Goal: Information Seeking & Learning: Learn about a topic

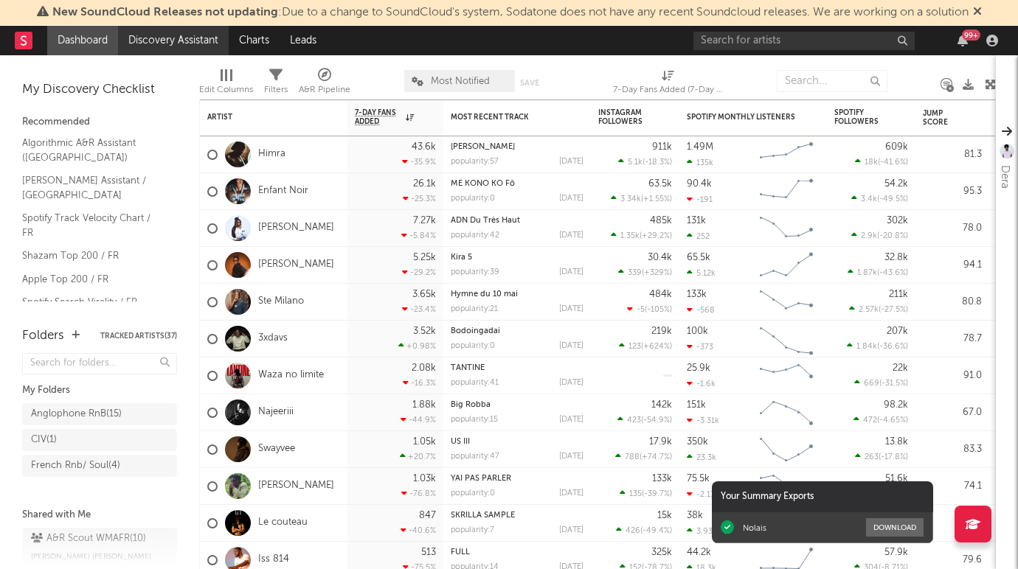
click at [170, 31] on link "Discovery Assistant" at bounding box center [173, 41] width 111 height 30
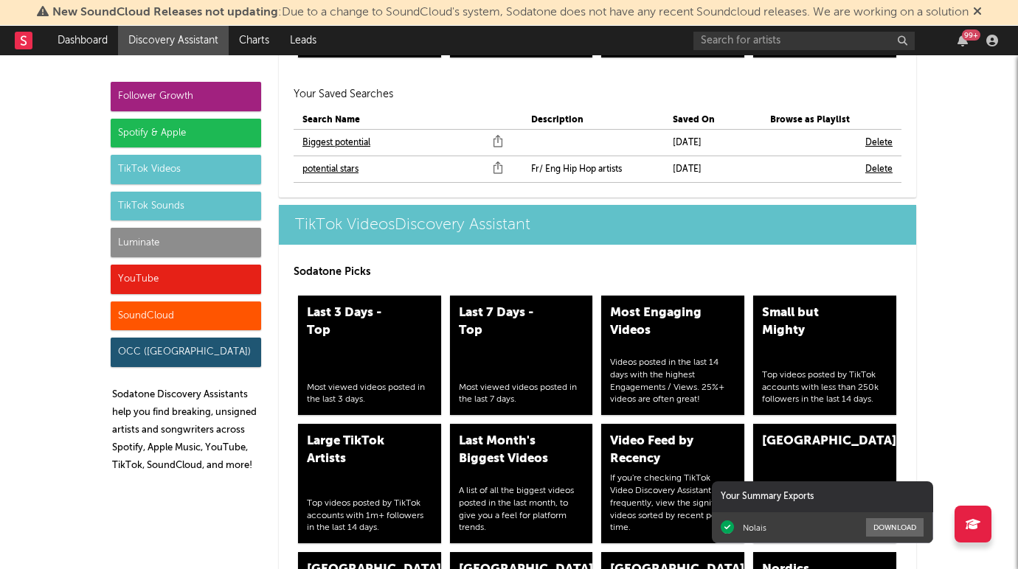
scroll to position [3340, 0]
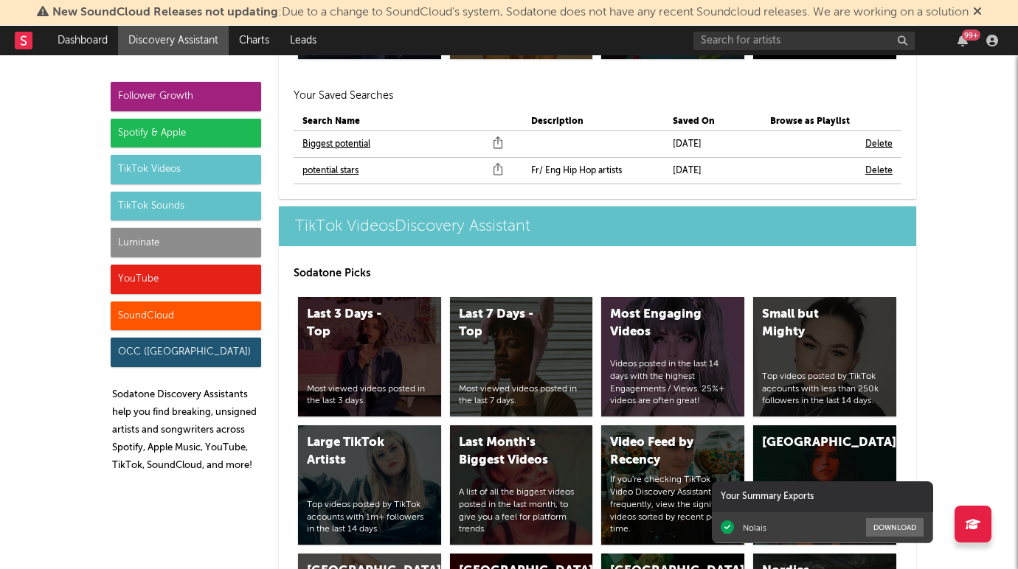
click at [340, 169] on link "potential stars" at bounding box center [330, 171] width 56 height 18
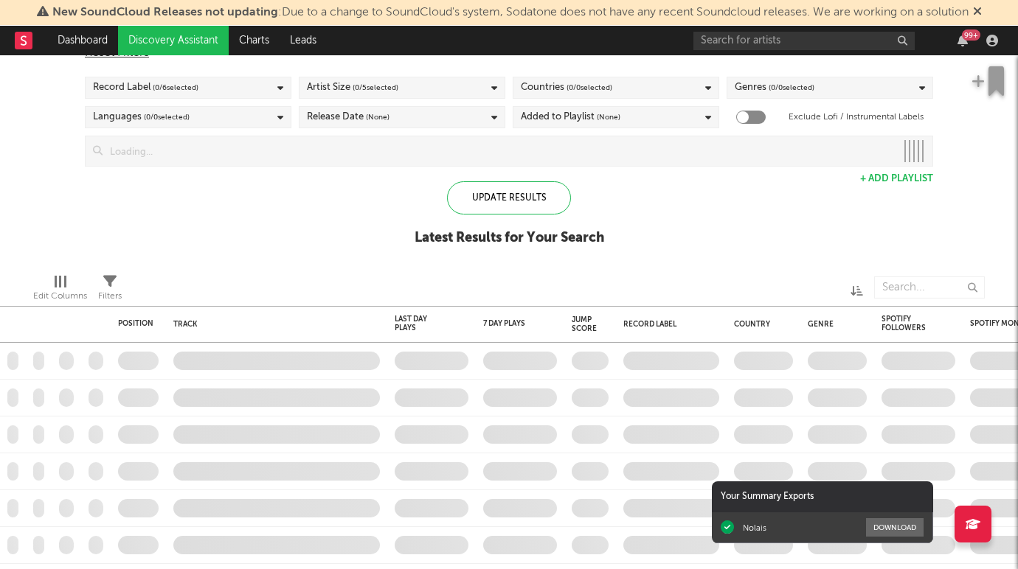
checkbox input "true"
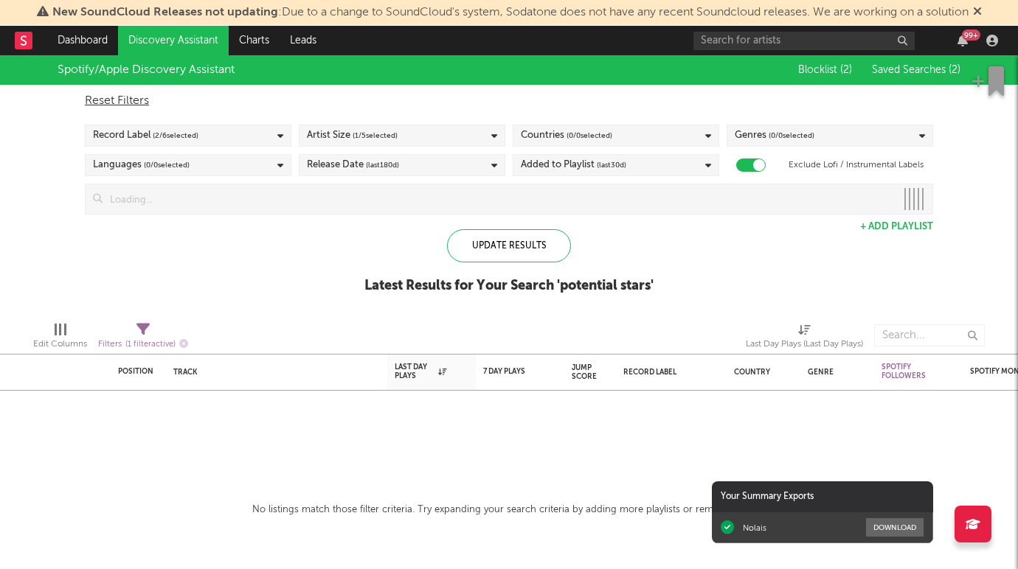
click at [841, 136] on div "Genres ( 0 / 0 selected)" at bounding box center [829, 136] width 207 height 22
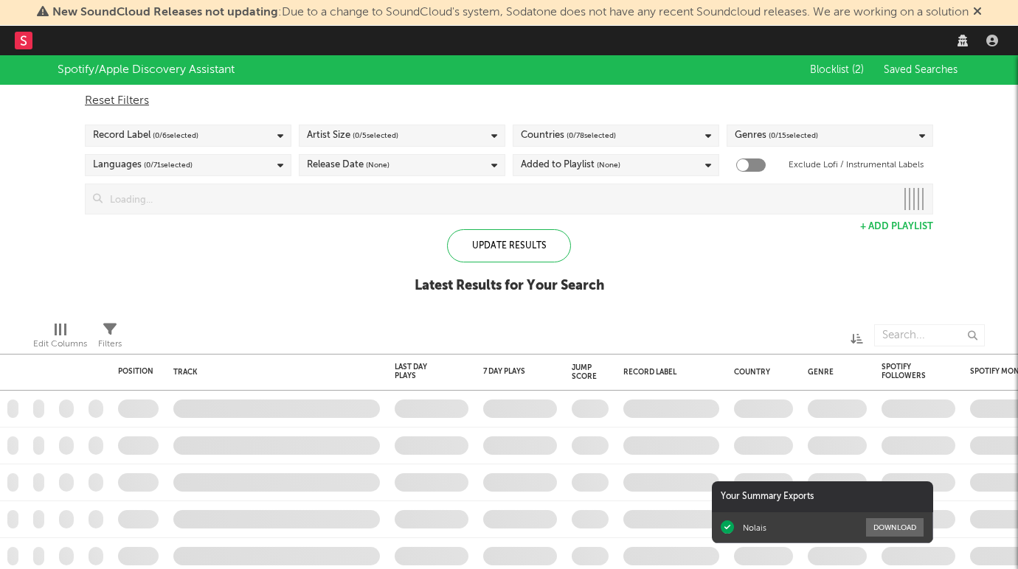
checkbox input "true"
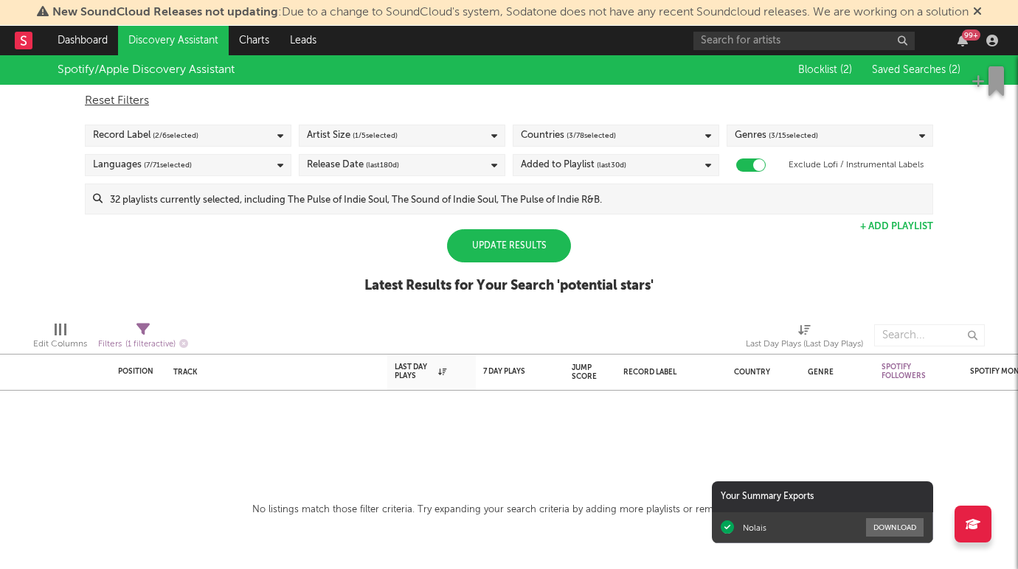
click at [462, 237] on div "Update Results" at bounding box center [509, 245] width 124 height 33
click at [483, 244] on div "Update Results" at bounding box center [509, 245] width 124 height 33
click at [188, 346] on icon "button" at bounding box center [183, 343] width 9 height 9
click at [514, 254] on div "Update Results" at bounding box center [509, 245] width 124 height 33
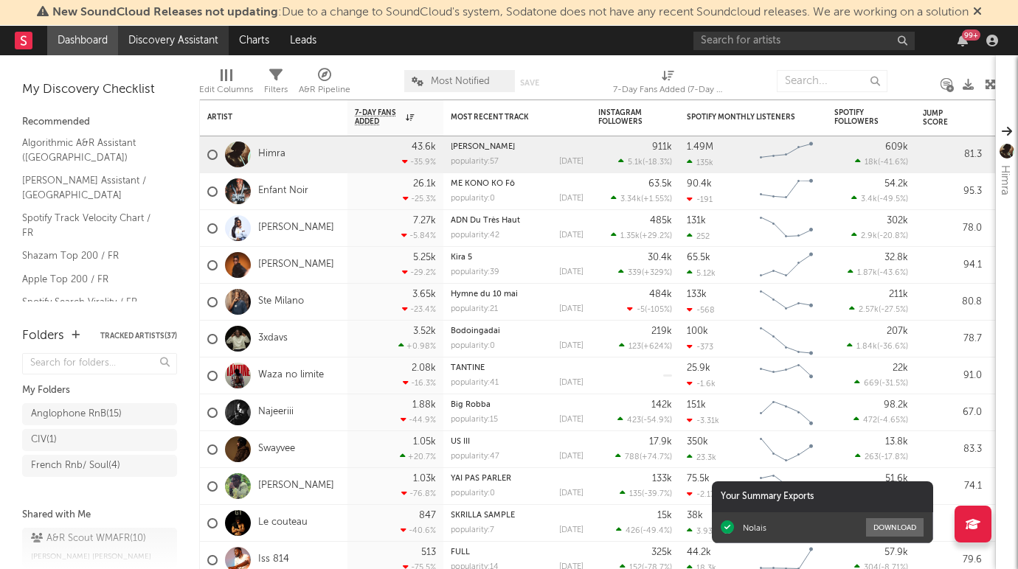
click at [160, 38] on link "Discovery Assistant" at bounding box center [173, 41] width 111 height 30
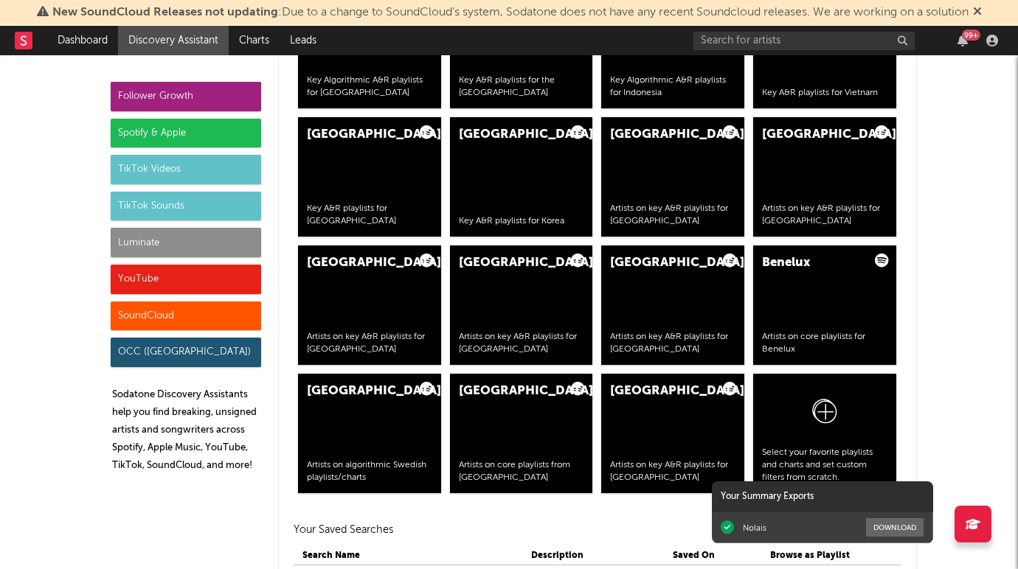
scroll to position [3273, 0]
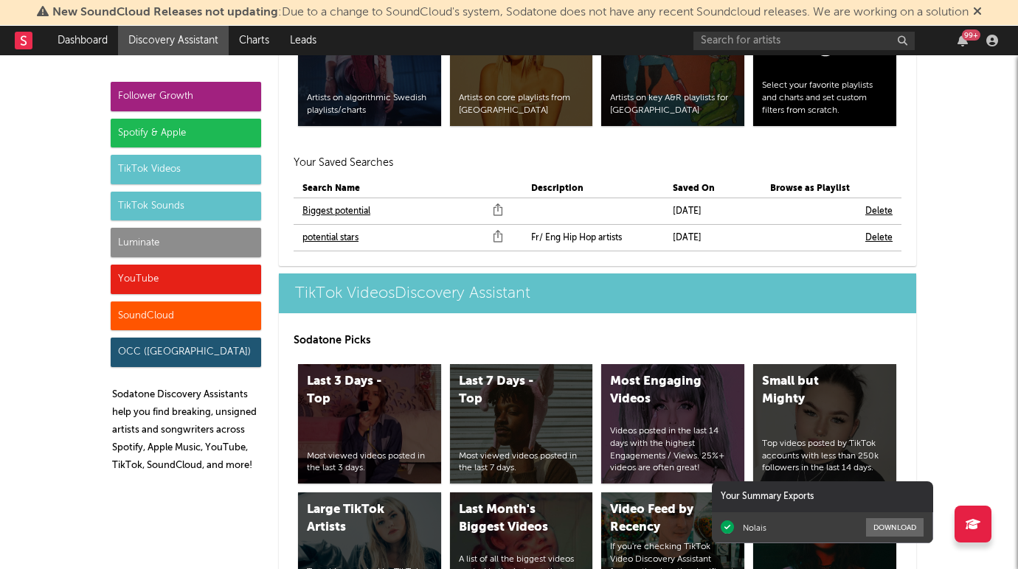
click at [339, 233] on link "potential stars" at bounding box center [330, 238] width 56 height 18
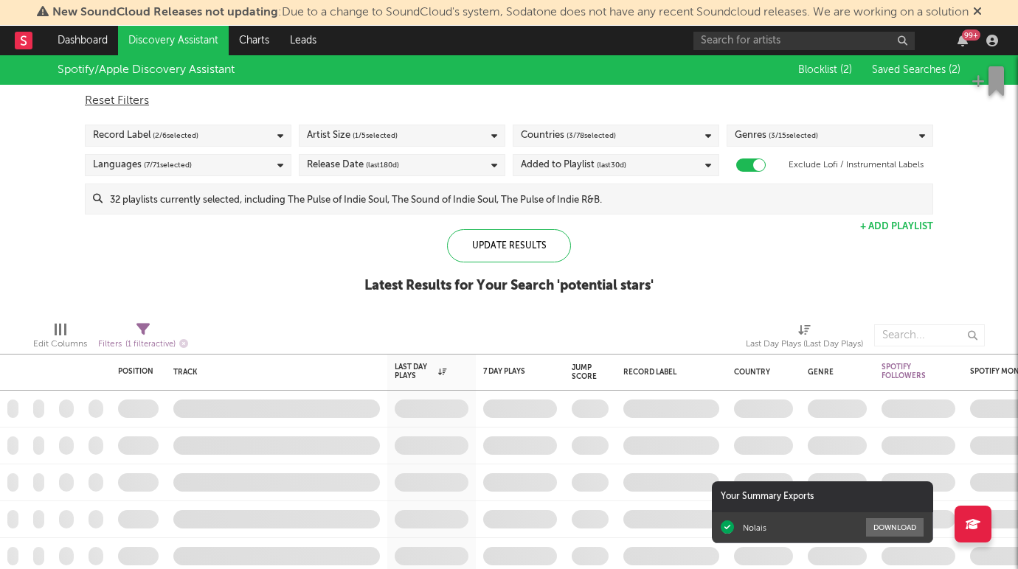
checkbox input "true"
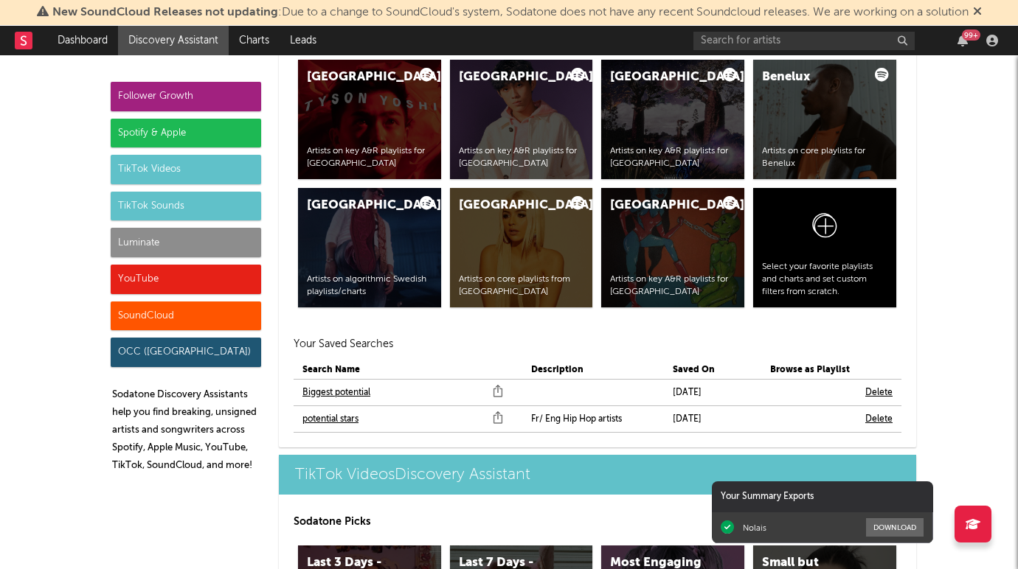
scroll to position [3097, 0]
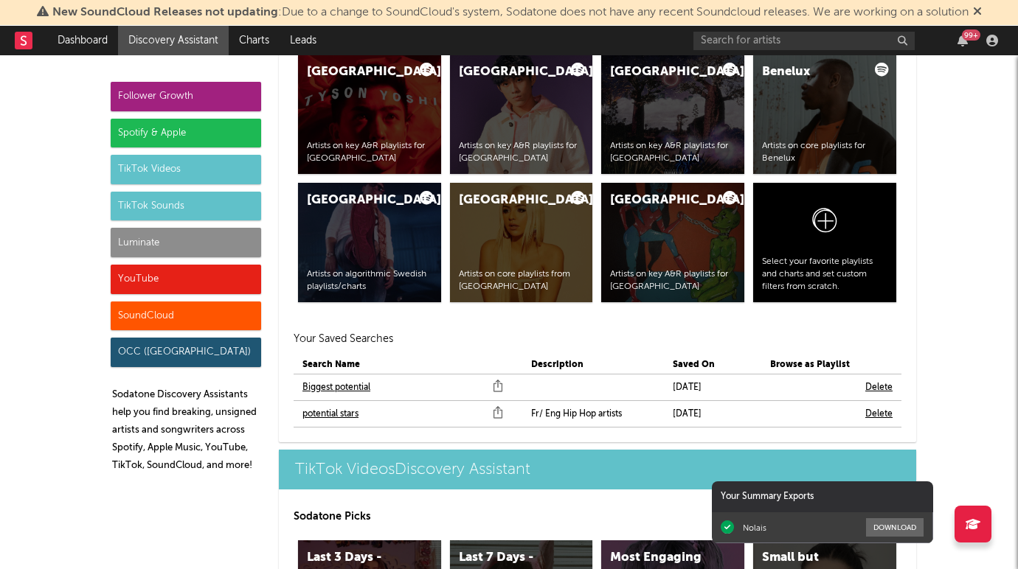
click at [352, 387] on link "Biggest potential" at bounding box center [336, 388] width 68 height 18
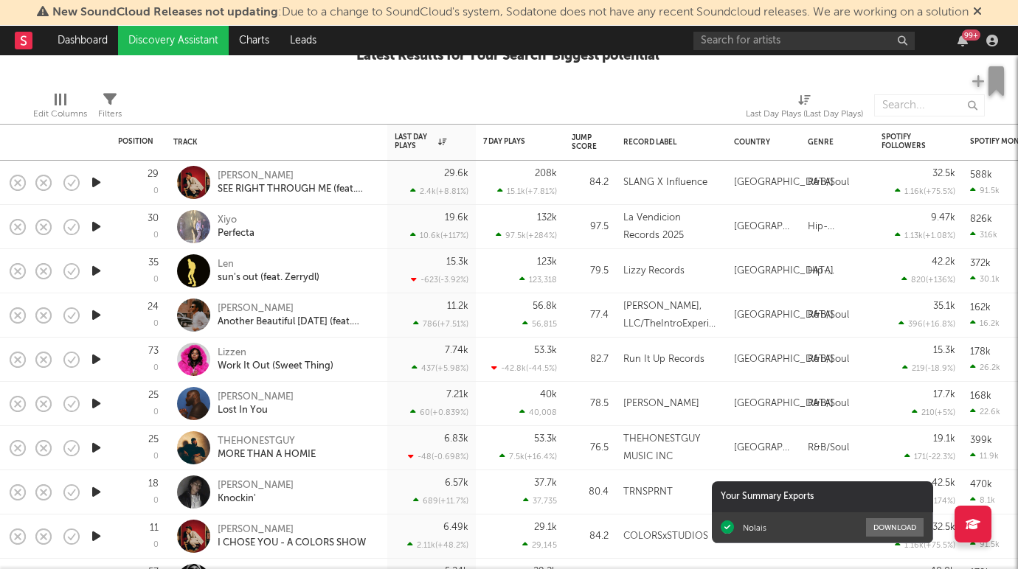
click at [232, 344] on div "Lizzen Work It Out (Sweet Thing)" at bounding box center [276, 360] width 207 height 44
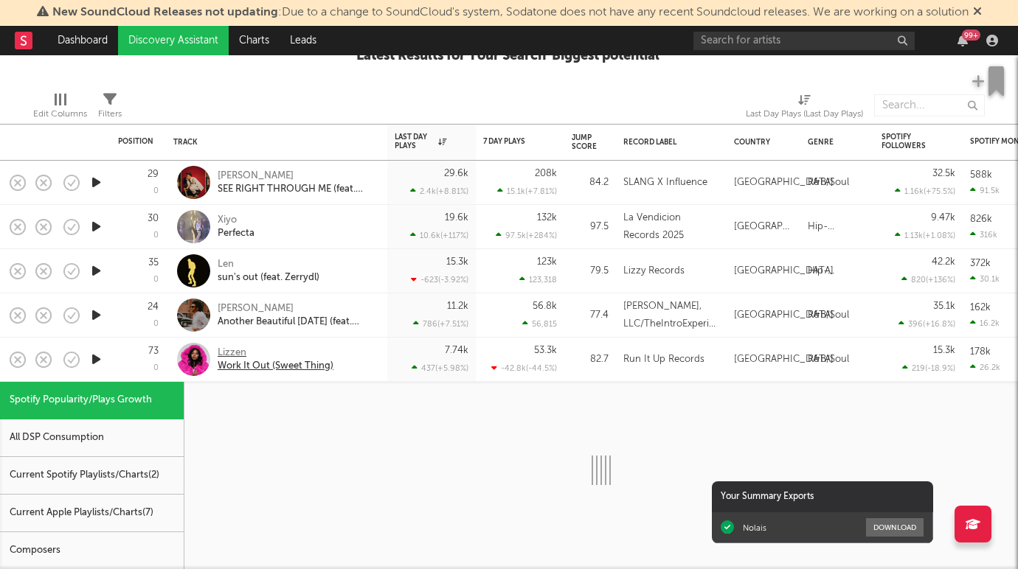
select select "1w"
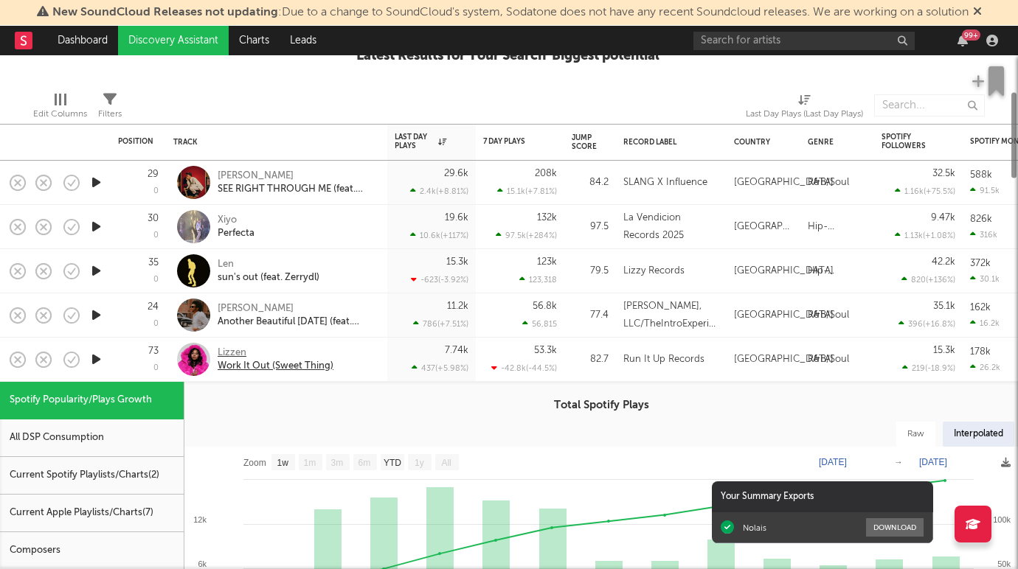
click at [240, 349] on div "Lizzen" at bounding box center [276, 353] width 116 height 13
click at [297, 348] on div "Lizzen" at bounding box center [276, 353] width 116 height 13
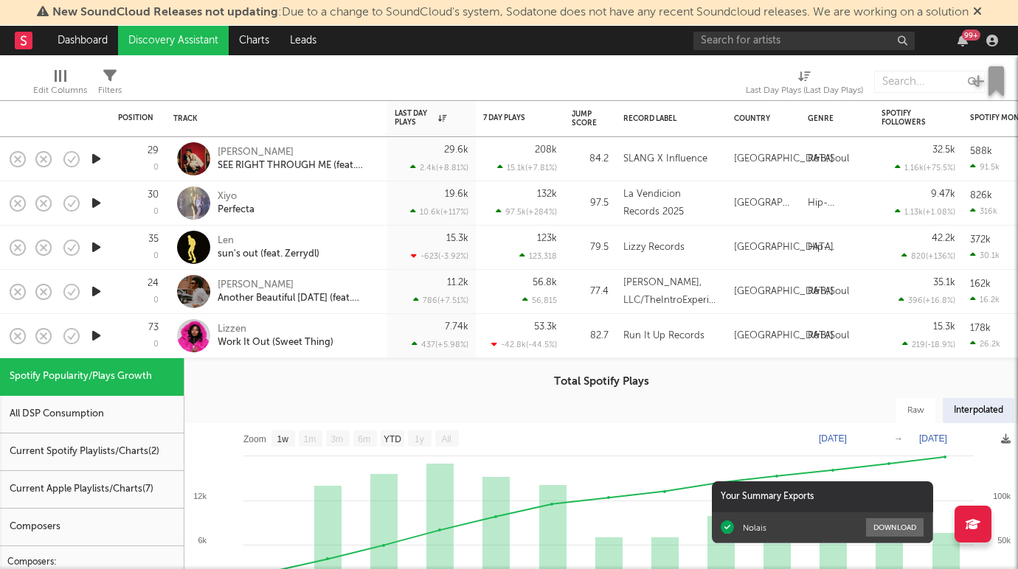
click at [142, 343] on div "73 0" at bounding box center [138, 336] width 41 height 44
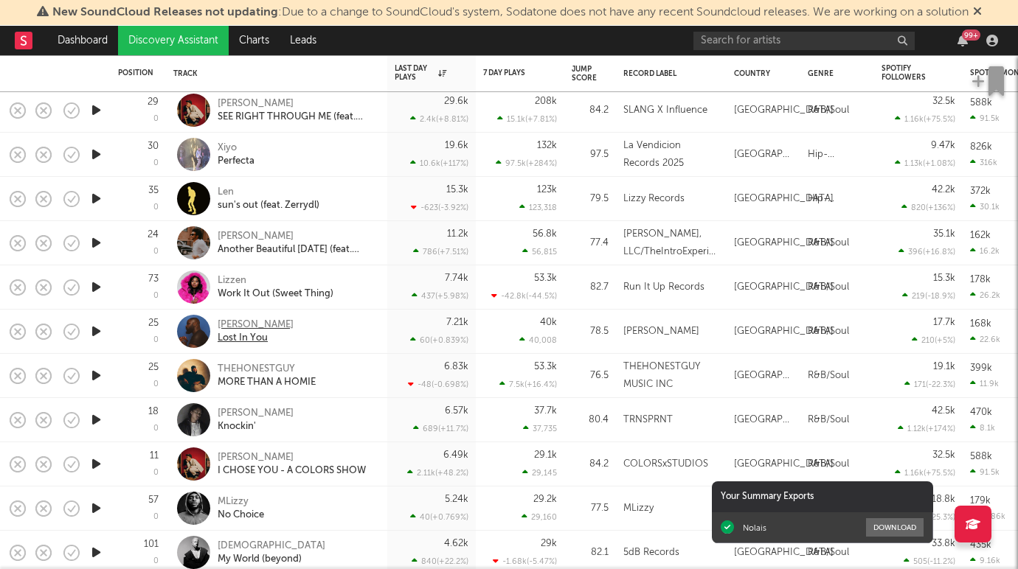
click at [258, 322] on div "Dayo Bello" at bounding box center [256, 325] width 76 height 13
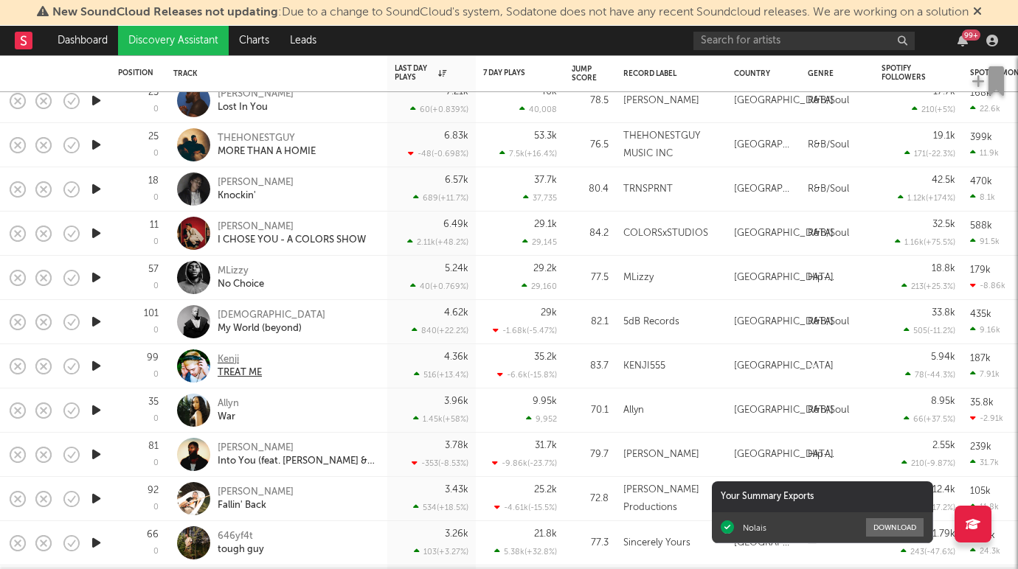
click at [222, 356] on div "Kenji" at bounding box center [240, 359] width 44 height 13
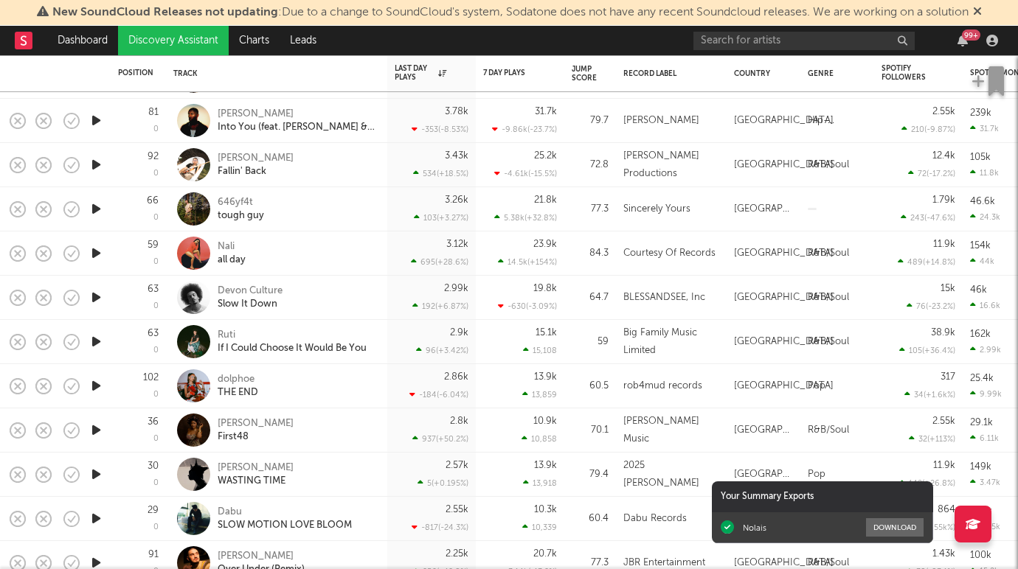
click at [240, 413] on div "Leila Dey First48" at bounding box center [276, 431] width 207 height 44
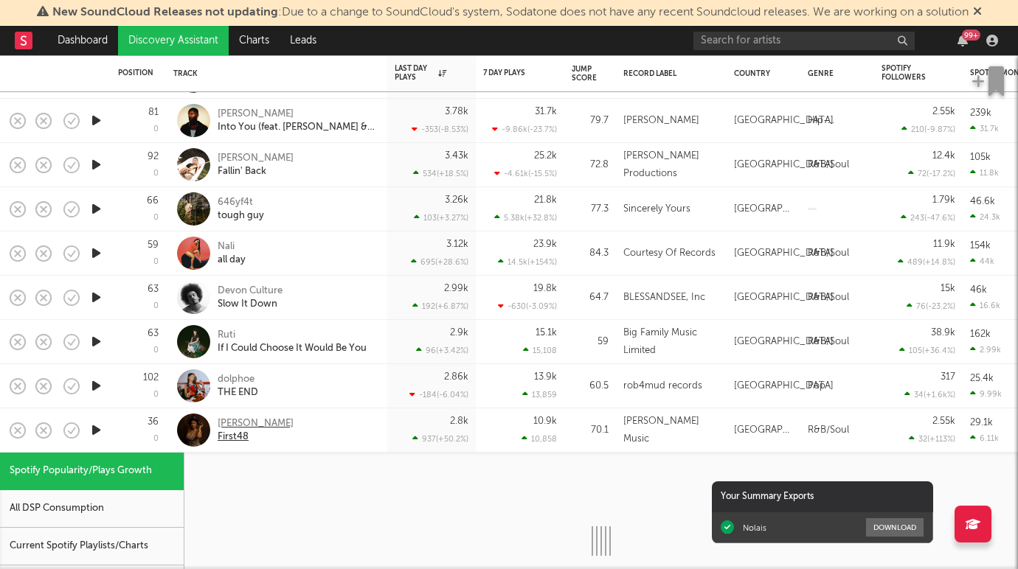
click at [240, 422] on div "Leila Dey" at bounding box center [256, 423] width 76 height 13
select select "1w"
click at [131, 430] on div "36 0" at bounding box center [138, 431] width 41 height 44
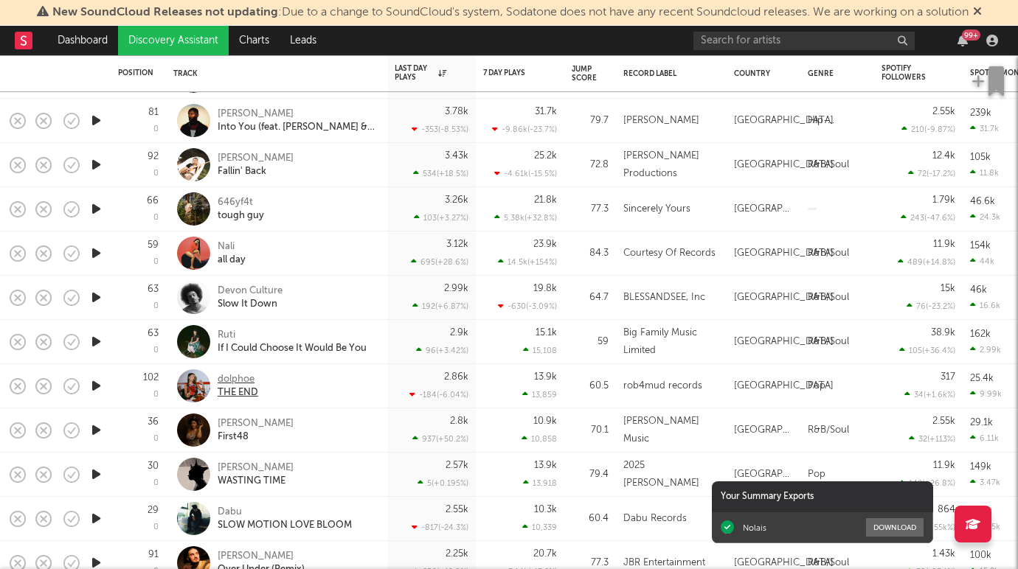
click at [248, 385] on div "dolphoe" at bounding box center [238, 379] width 41 height 13
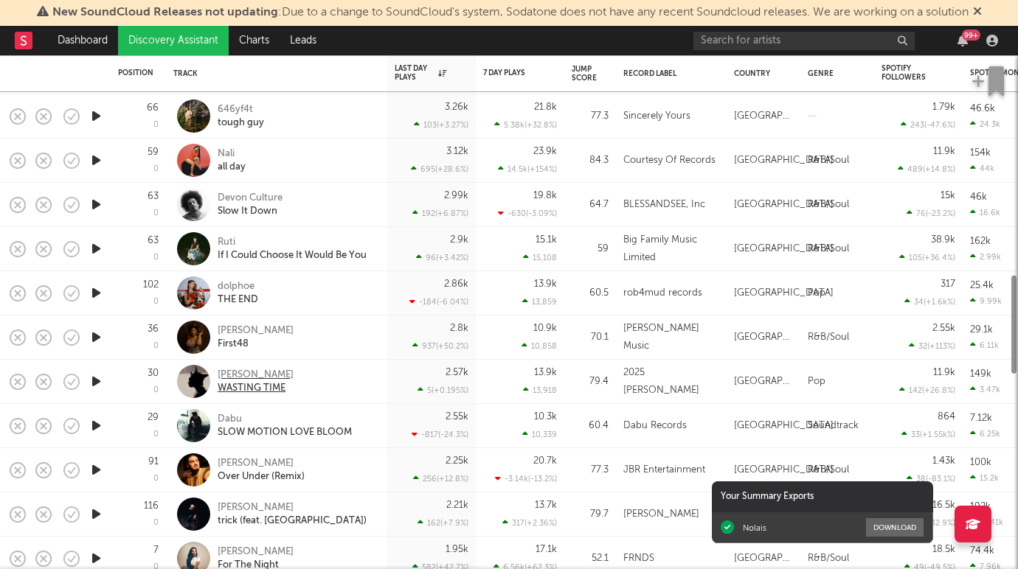
click at [261, 372] on div "Samuel Petra" at bounding box center [256, 375] width 76 height 13
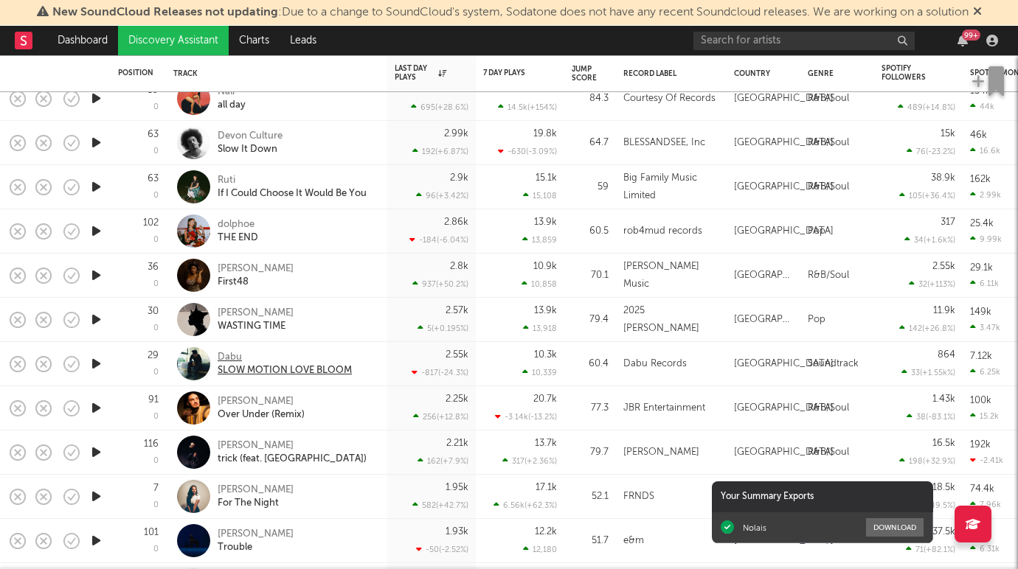
click at [232, 354] on div "Dabu" at bounding box center [285, 357] width 134 height 13
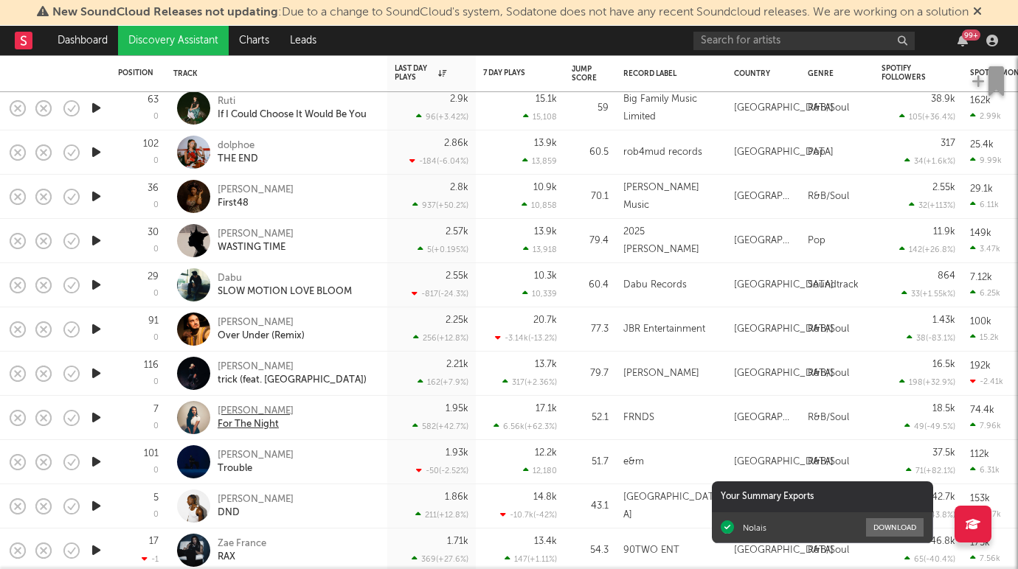
click at [230, 413] on div "Liza" at bounding box center [256, 411] width 76 height 13
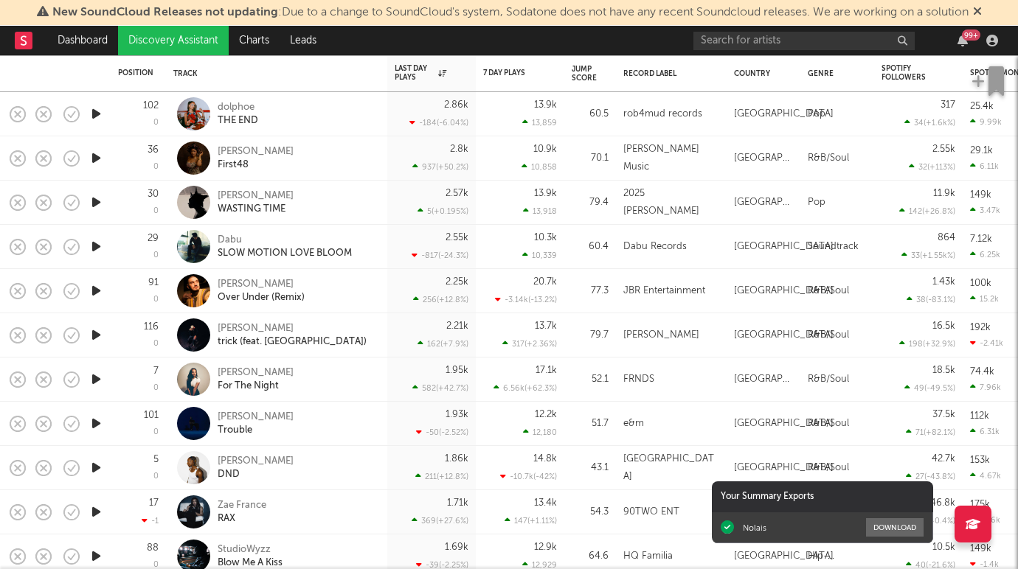
click at [181, 52] on link "Discovery Assistant" at bounding box center [173, 41] width 111 height 30
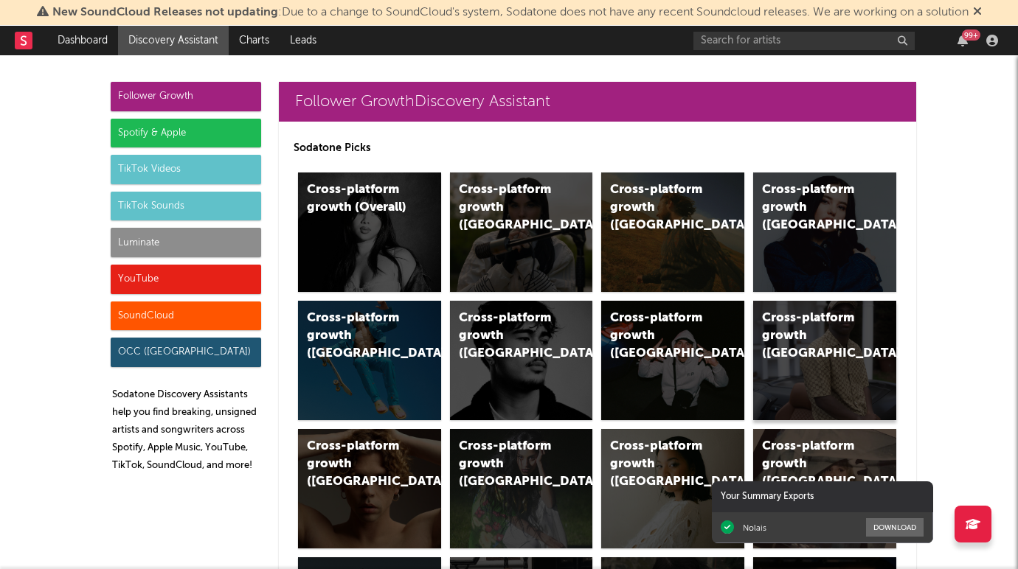
click at [795, 355] on div "Cross-platform growth (France)" at bounding box center [824, 360] width 143 height 119
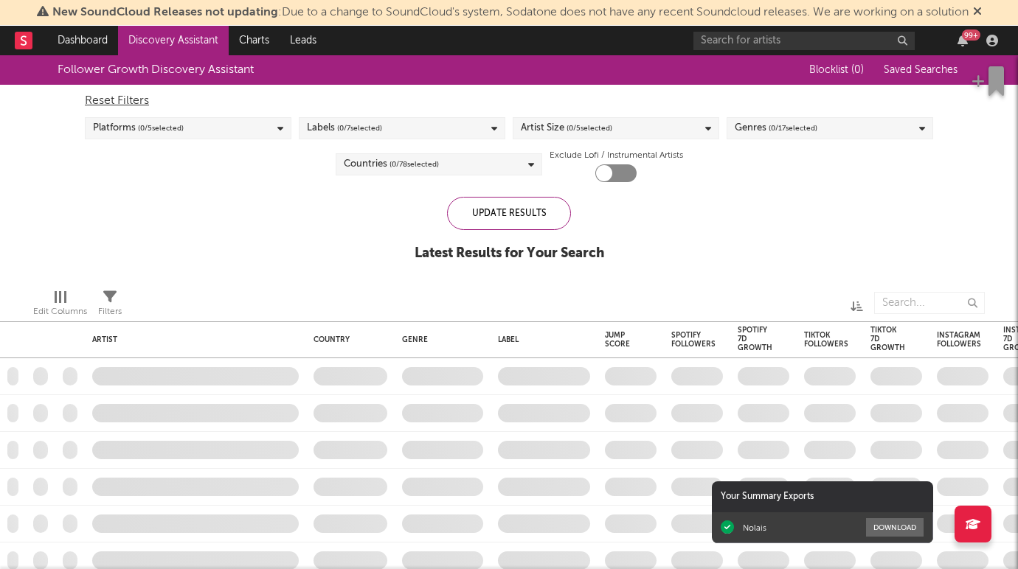
checkbox input "true"
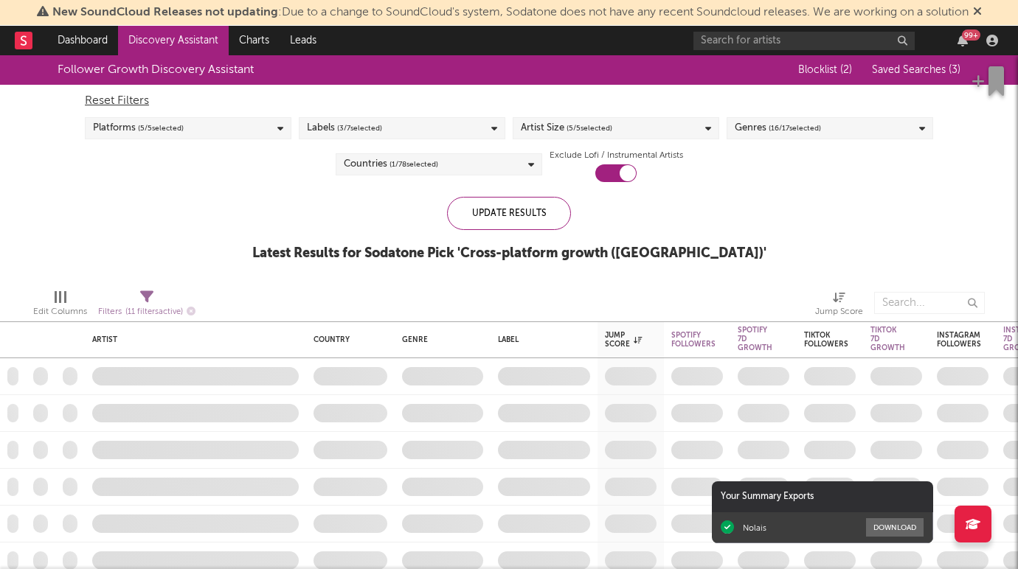
click at [684, 123] on div "Artist Size ( 5 / 5 selected)" at bounding box center [616, 128] width 207 height 22
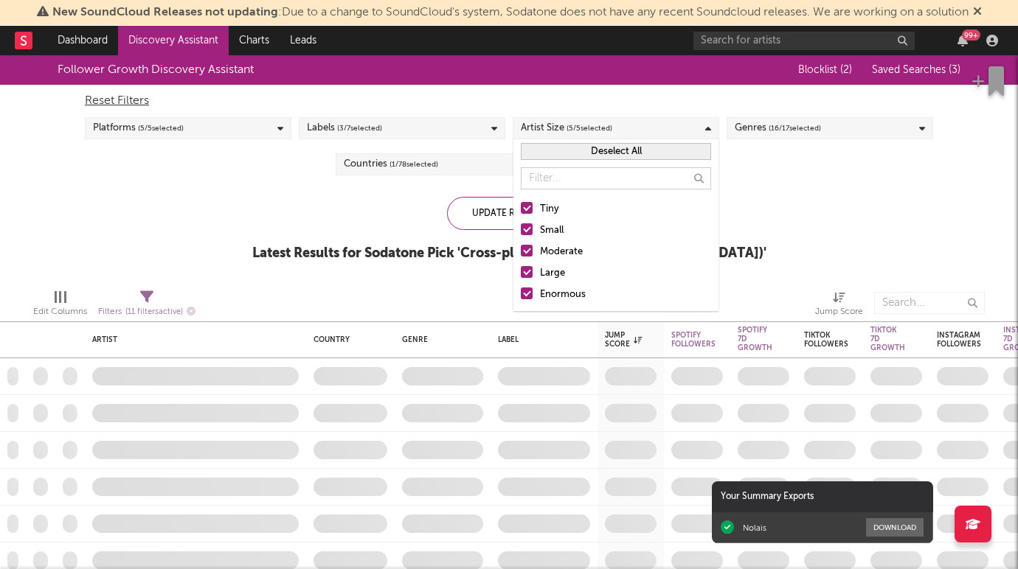
click at [524, 270] on div at bounding box center [527, 272] width 12 height 12
click at [521, 270] on input "Large" at bounding box center [521, 274] width 0 height 18
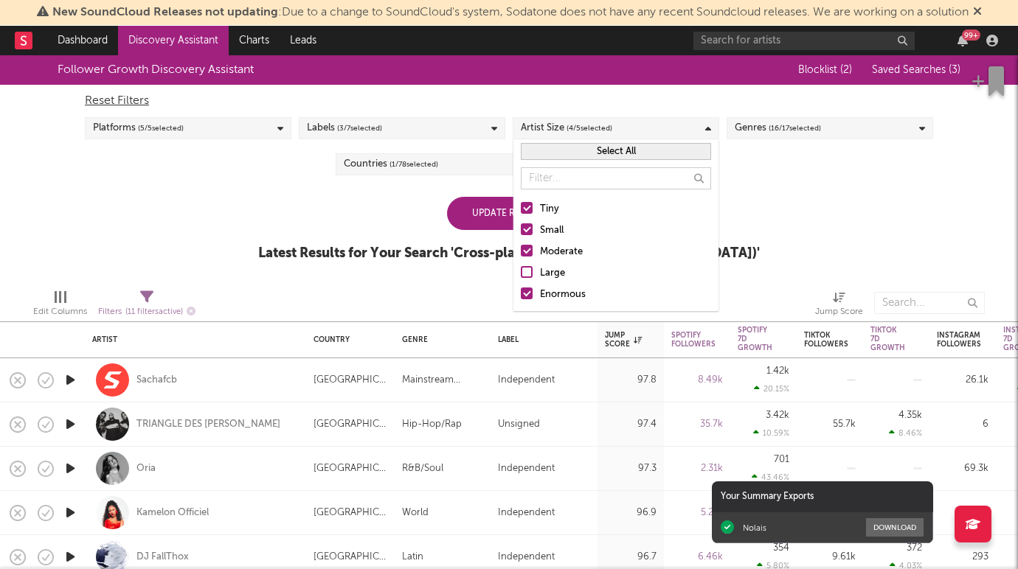
drag, startPoint x: 524, startPoint y: 294, endPoint x: 524, endPoint y: 285, distance: 8.9
click at [524, 294] on div at bounding box center [527, 294] width 12 height 12
click at [521, 294] on input "Enormous" at bounding box center [521, 295] width 0 height 18
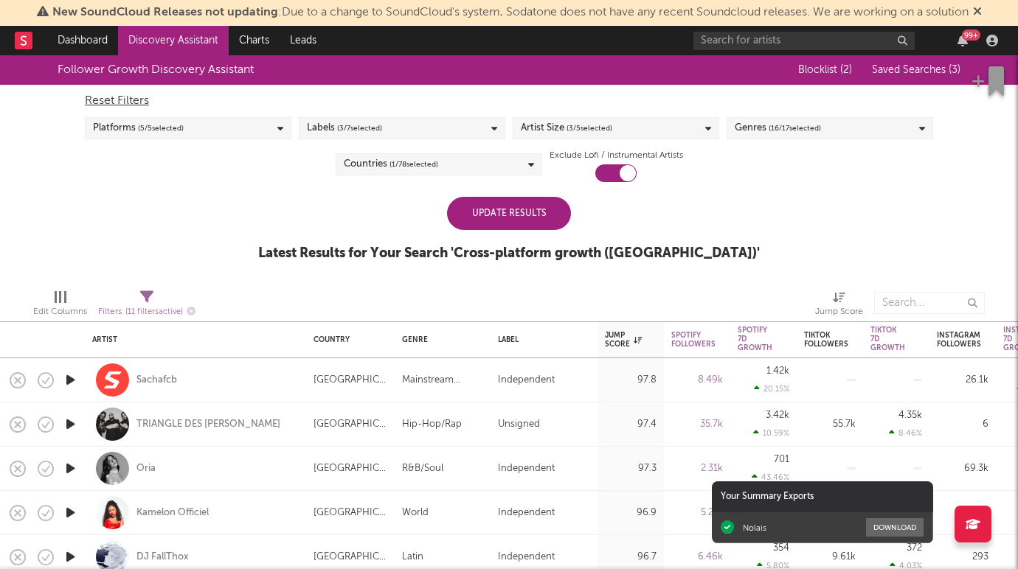
click at [403, 196] on div "Follower Growth Discovery Assistant Blocklist ( 2 ) Saved Searches ( 3 ) Reset …" at bounding box center [509, 166] width 1018 height 222
click at [821, 128] on span "( 16 / 17 selected)" at bounding box center [795, 128] width 52 height 18
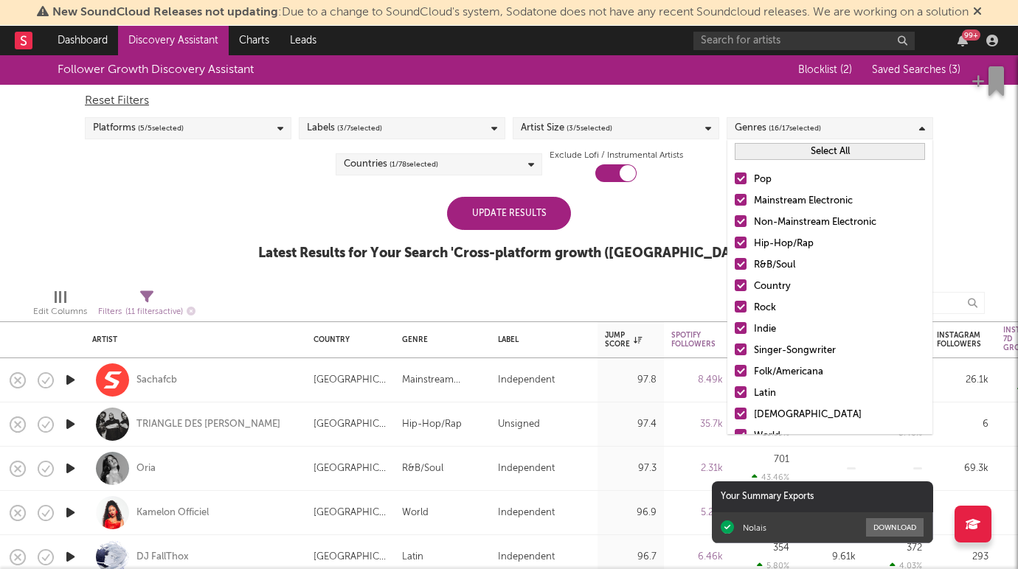
click at [743, 199] on div at bounding box center [741, 200] width 12 height 12
click at [735, 199] on input "Mainstream Electronic" at bounding box center [735, 201] width 0 height 18
click at [743, 223] on div at bounding box center [741, 221] width 12 height 12
click at [735, 223] on input "Non-Mainstream Electronic" at bounding box center [735, 223] width 0 height 18
click at [738, 287] on div at bounding box center [741, 286] width 12 height 12
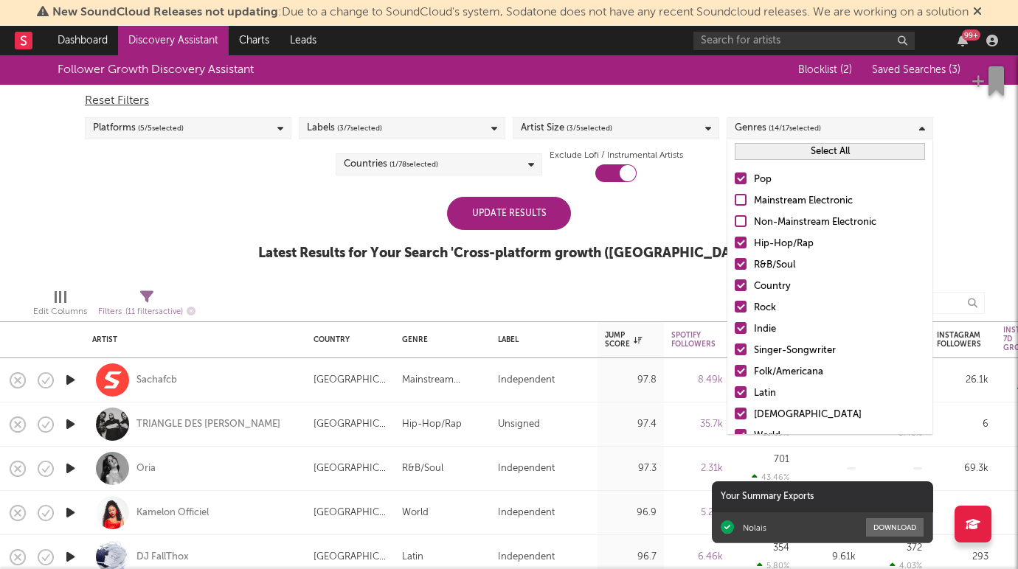
click at [735, 287] on input "Country" at bounding box center [735, 287] width 0 height 18
click at [740, 329] on div at bounding box center [741, 328] width 12 height 12
click at [735, 329] on input "Indie" at bounding box center [735, 330] width 0 height 18
click at [740, 350] on div at bounding box center [741, 350] width 12 height 12
click at [735, 350] on input "Singer-Songwriter" at bounding box center [735, 351] width 0 height 18
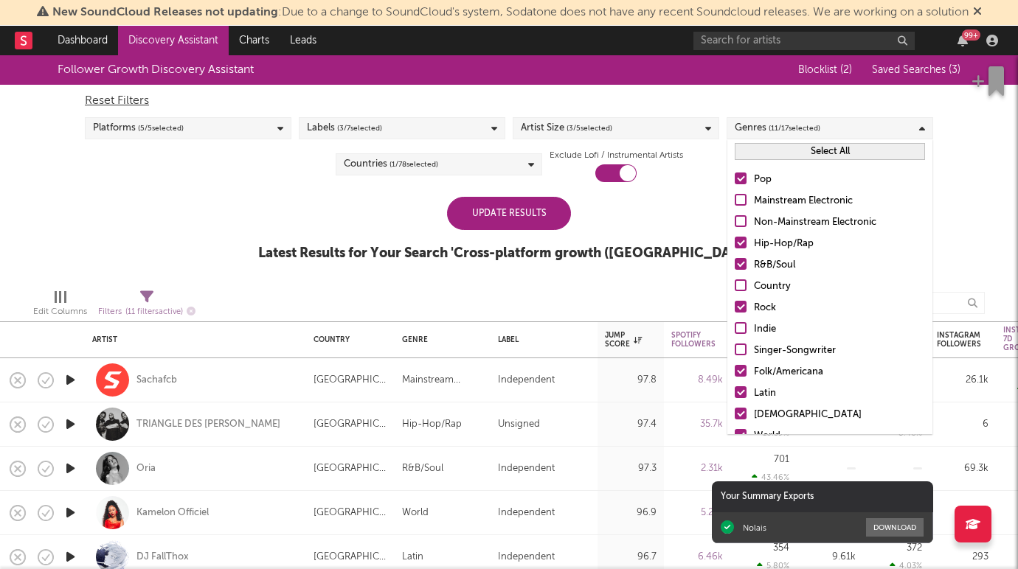
click at [741, 371] on div at bounding box center [741, 371] width 12 height 12
click at [735, 371] on input "Folk/Americana" at bounding box center [735, 373] width 0 height 18
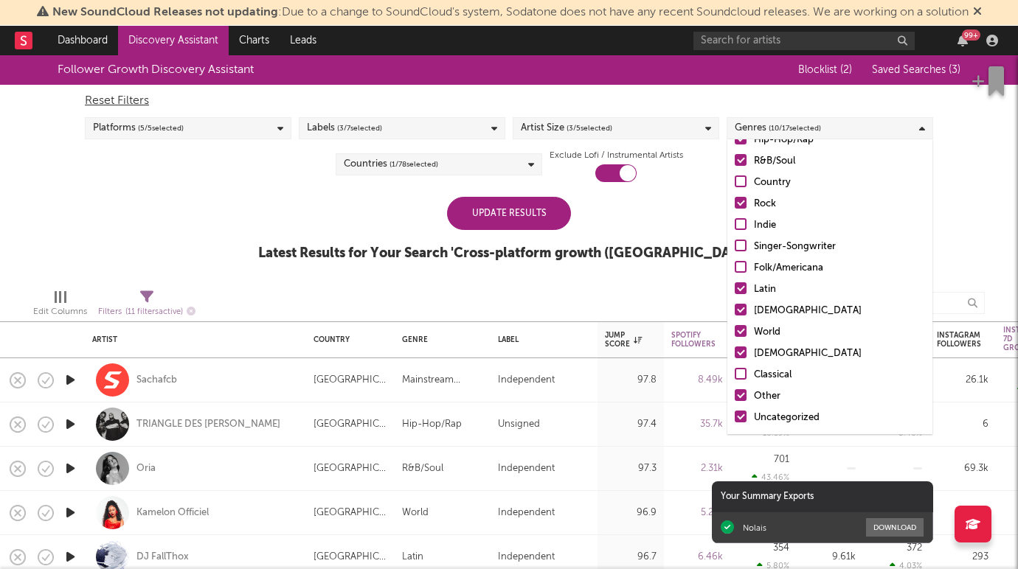
click at [741, 285] on div at bounding box center [741, 288] width 12 height 12
click at [735, 285] on input "Latin" at bounding box center [735, 290] width 0 height 18
click at [740, 327] on div at bounding box center [741, 331] width 12 height 12
click at [735, 327] on input "World" at bounding box center [735, 333] width 0 height 18
click at [740, 341] on div "Pop Mainstream Electronic Non-Mainstream Electronic Hip-Hop/Rap R&B/Soul Countr…" at bounding box center [829, 247] width 205 height 375
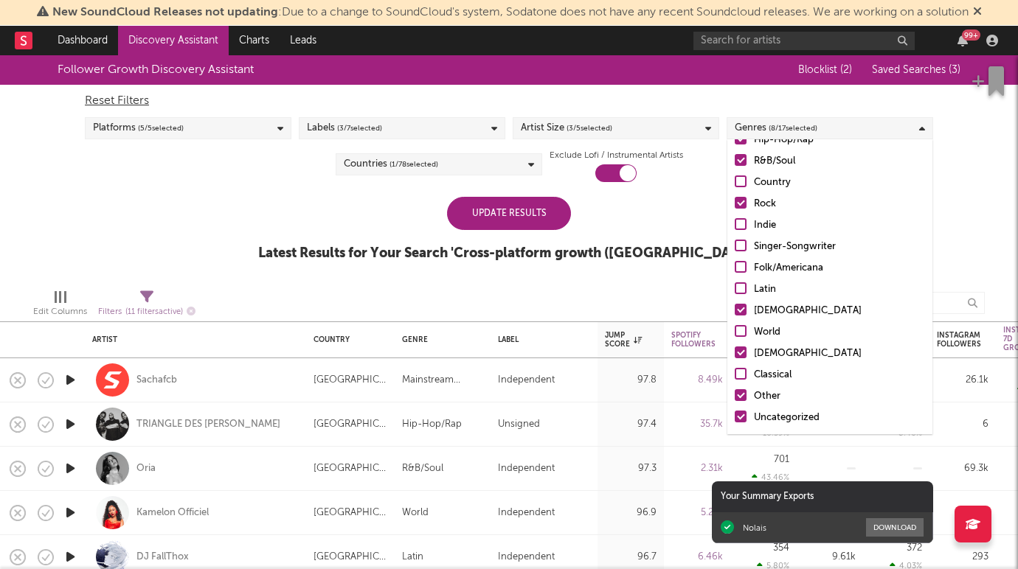
click at [740, 349] on div at bounding box center [741, 353] width 12 height 12
click at [735, 349] on input "Christian" at bounding box center [735, 354] width 0 height 18
click at [739, 397] on div at bounding box center [741, 395] width 12 height 12
click at [735, 397] on input "Other" at bounding box center [735, 397] width 0 height 18
drag, startPoint x: 739, startPoint y: 419, endPoint x: 703, endPoint y: 327, distance: 99.0
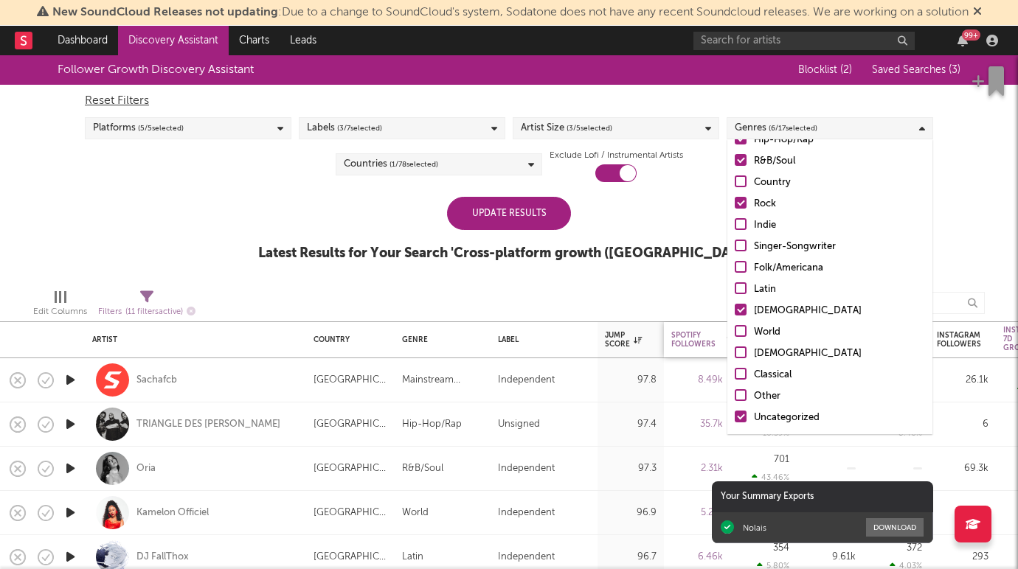
click at [739, 419] on div at bounding box center [741, 417] width 12 height 12
click at [735, 419] on input "Uncategorized" at bounding box center [735, 418] width 0 height 18
click at [743, 414] on div at bounding box center [741, 417] width 12 height 12
click at [735, 414] on input "Uncategorized" at bounding box center [735, 418] width 0 height 18
click at [704, 294] on div at bounding box center [660, 303] width 288 height 37
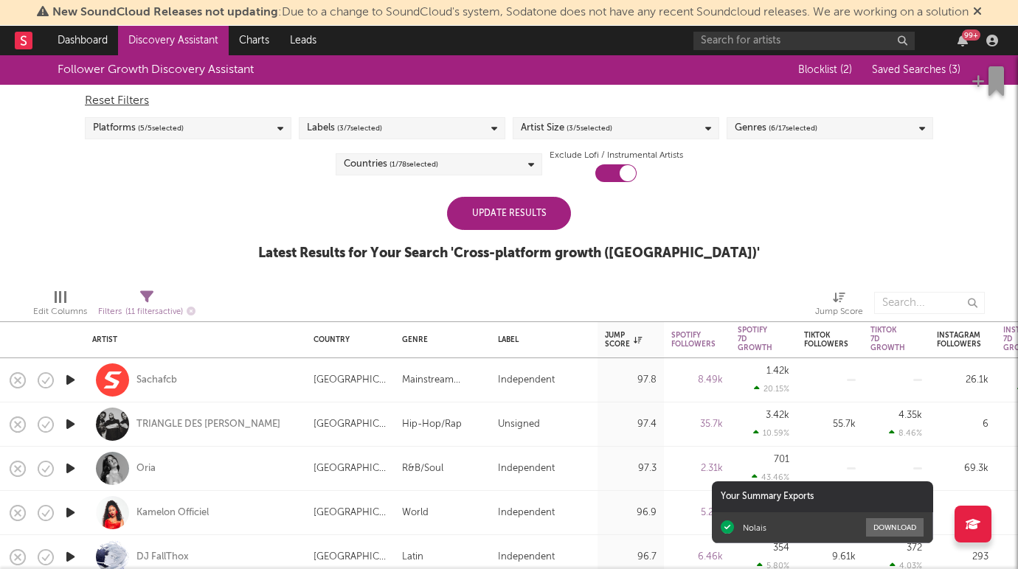
click at [474, 122] on div "Labels ( 3 / 7 selected)" at bounding box center [402, 128] width 207 height 22
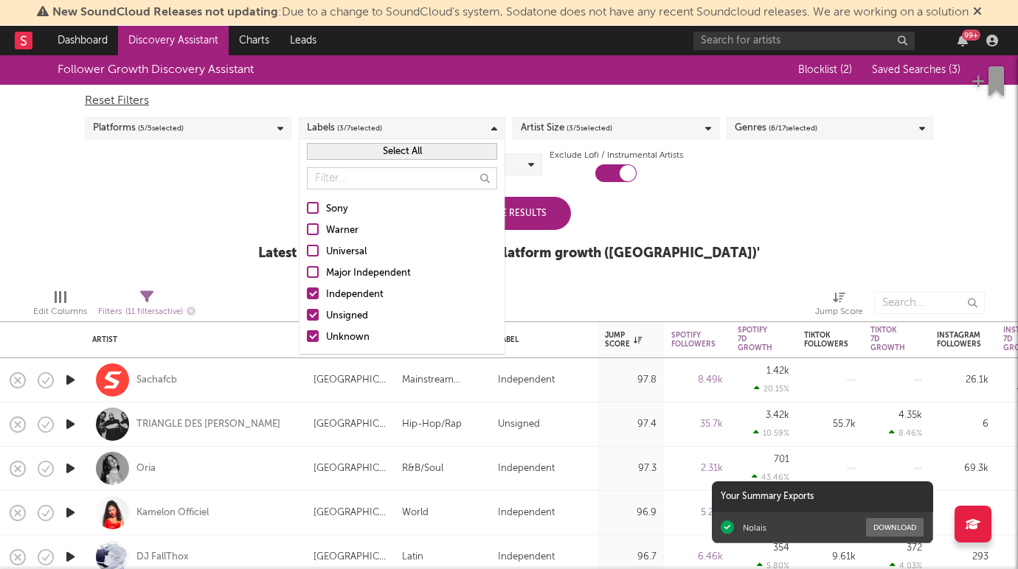
click at [247, 231] on div "Follower Growth Discovery Assistant Blocklist ( 2 ) Saved Searches ( 3 ) Reset …" at bounding box center [509, 166] width 1018 height 222
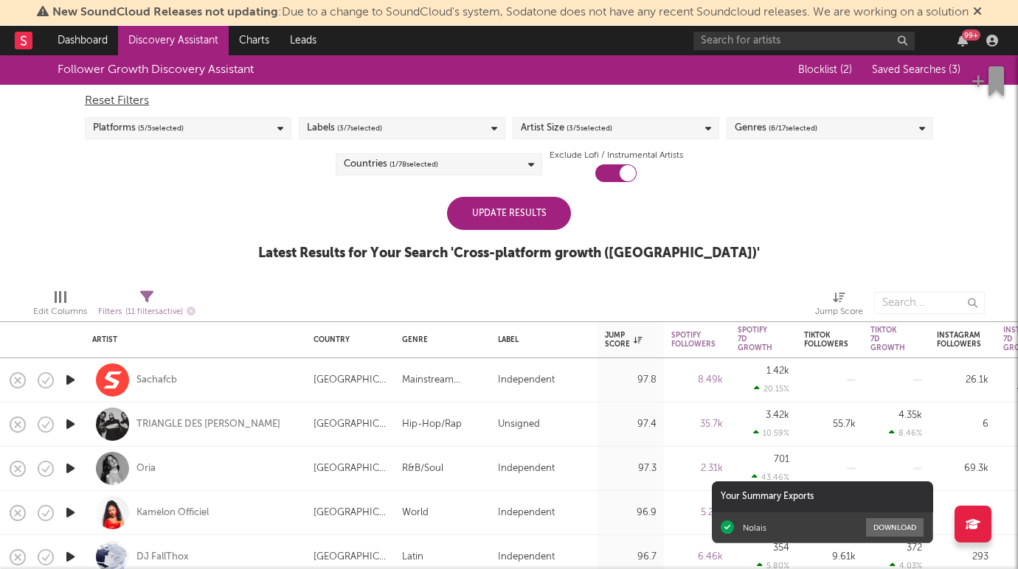
click at [224, 134] on div "Platforms ( 5 / 5 selected)" at bounding box center [188, 128] width 207 height 22
click at [341, 207] on div "Update Results Latest Results for Your Search ' Cross-platform growth (France) '" at bounding box center [509, 237] width 502 height 80
click at [452, 172] on div "Countries ( 1 / 78 selected)" at bounding box center [439, 164] width 207 height 22
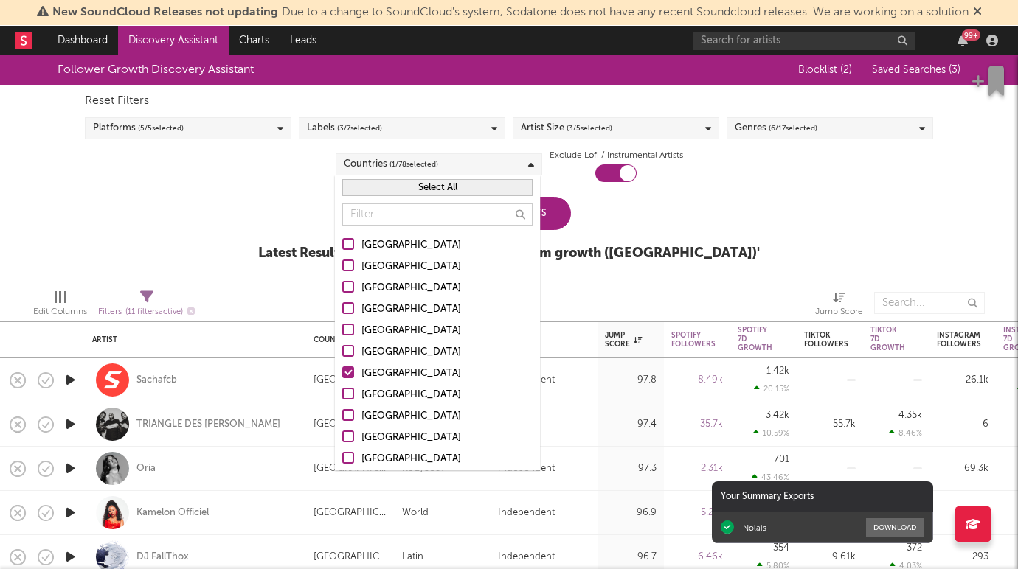
click at [250, 210] on div "Follower Growth Discovery Assistant Blocklist ( 2 ) Saved Searches ( 3 ) Reset …" at bounding box center [509, 166] width 1018 height 222
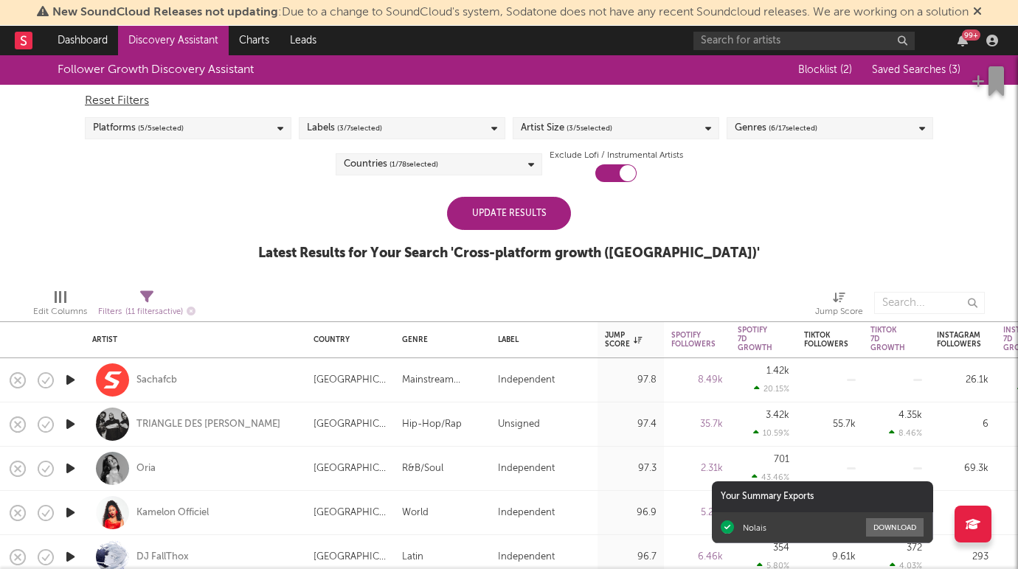
click at [501, 167] on div "Countries ( 1 / 78 selected)" at bounding box center [439, 164] width 207 height 22
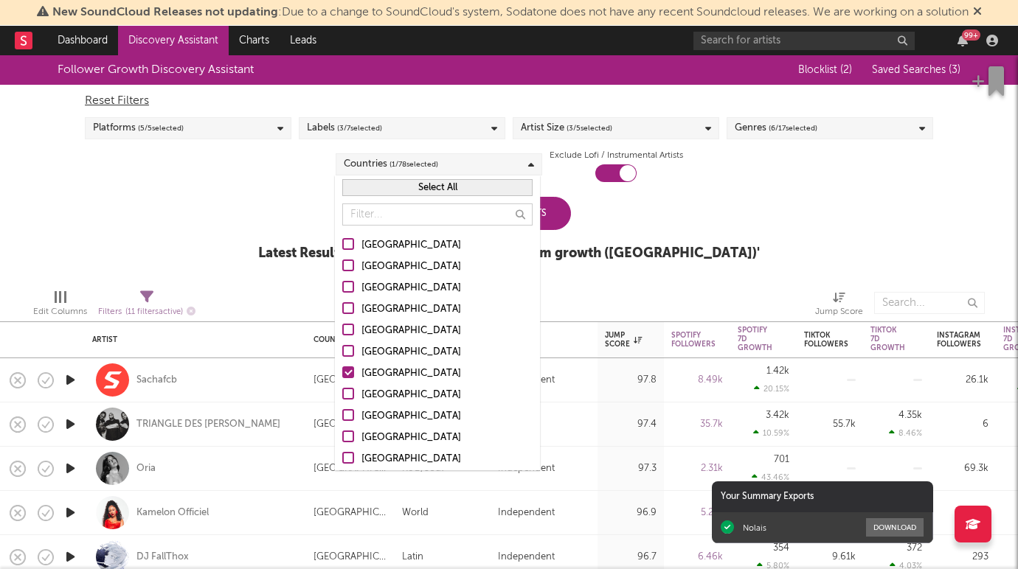
drag, startPoint x: 351, startPoint y: 347, endPoint x: 349, endPoint y: 313, distance: 34.0
click at [351, 347] on div at bounding box center [348, 351] width 12 height 12
click at [342, 347] on input "Belgium" at bounding box center [342, 353] width 0 height 18
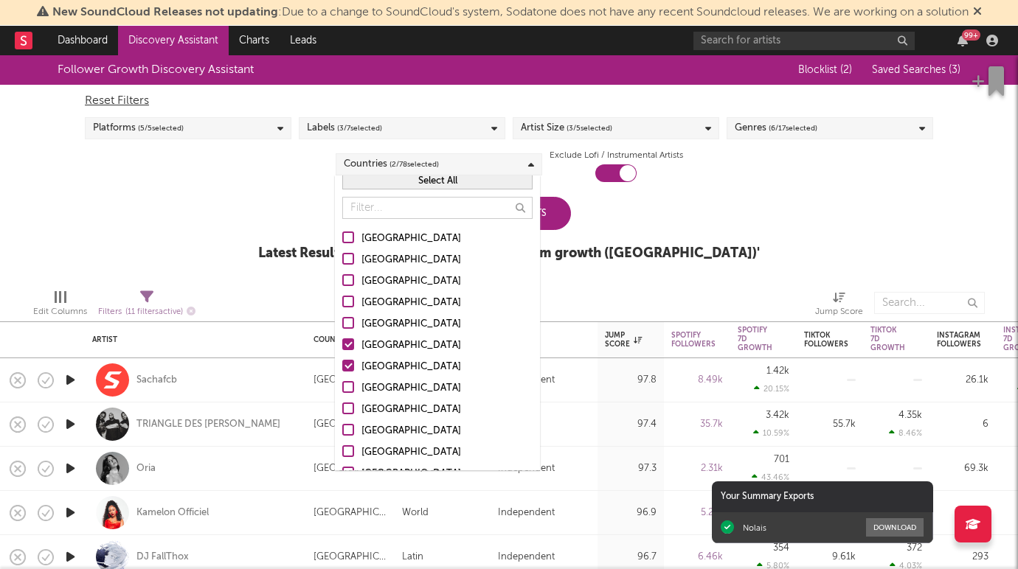
scroll to position [0, 0]
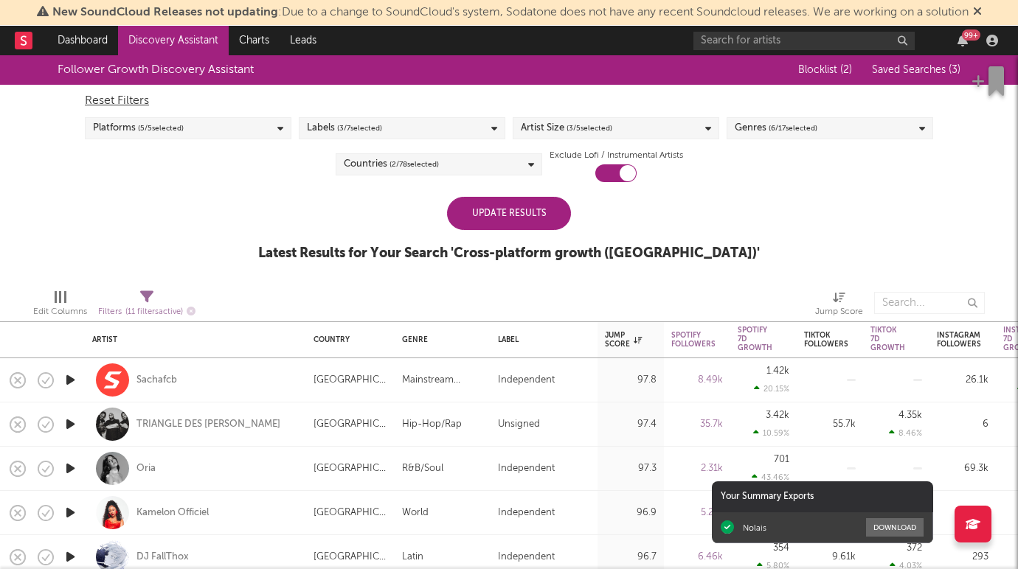
click at [246, 190] on div "Follower Growth Discovery Assistant Blocklist ( 2 ) Saved Searches ( 3 ) Reset …" at bounding box center [509, 166] width 1018 height 222
click at [509, 223] on div "Update Results" at bounding box center [509, 213] width 124 height 33
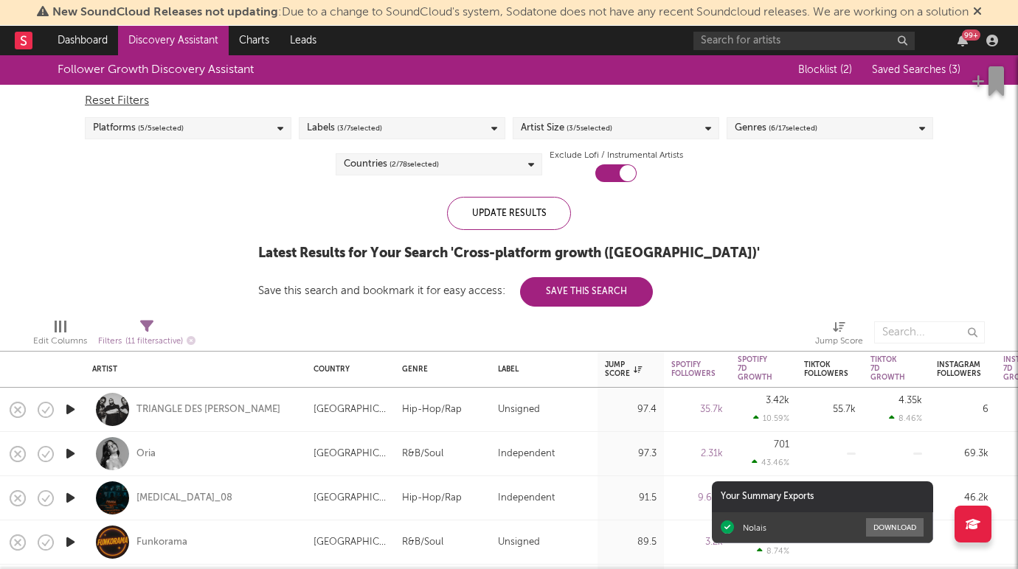
click at [653, 296] on button "Save This Search" at bounding box center [586, 292] width 133 height 30
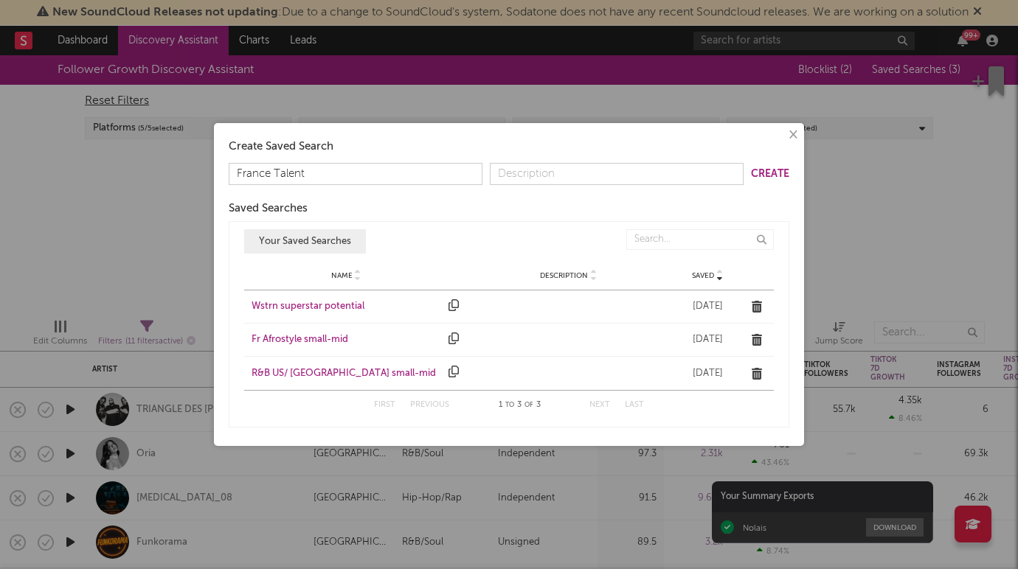
type input "France Talent"
click at [645, 169] on input "text" at bounding box center [617, 174] width 254 height 22
type input "Artistes potentiels"
click at [701, 174] on input "Artistes potentiels" at bounding box center [617, 174] width 254 height 22
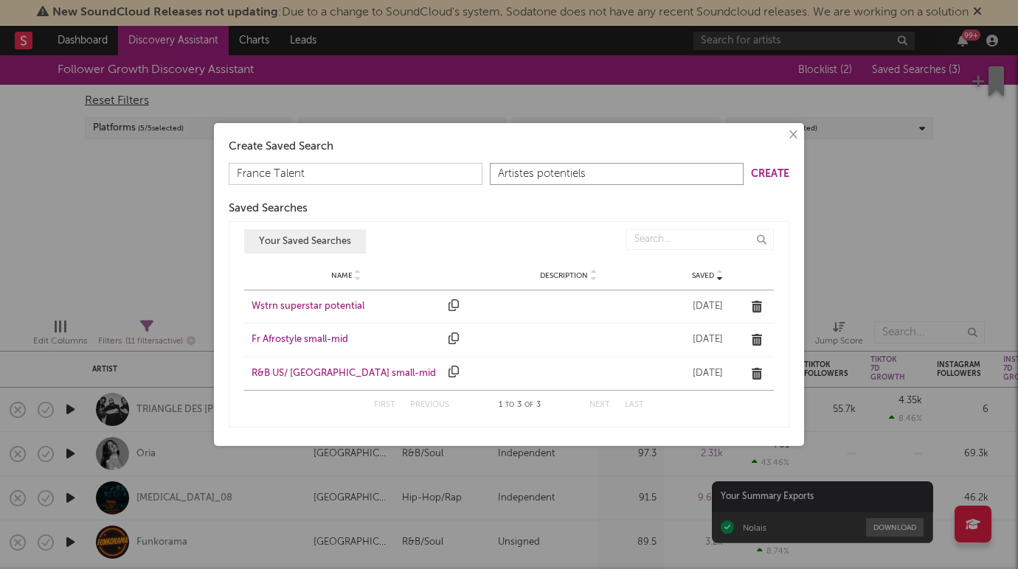
click at [701, 174] on input "Artistes potentiels" at bounding box center [617, 174] width 254 height 22
click at [774, 175] on button "Create" at bounding box center [770, 174] width 38 height 10
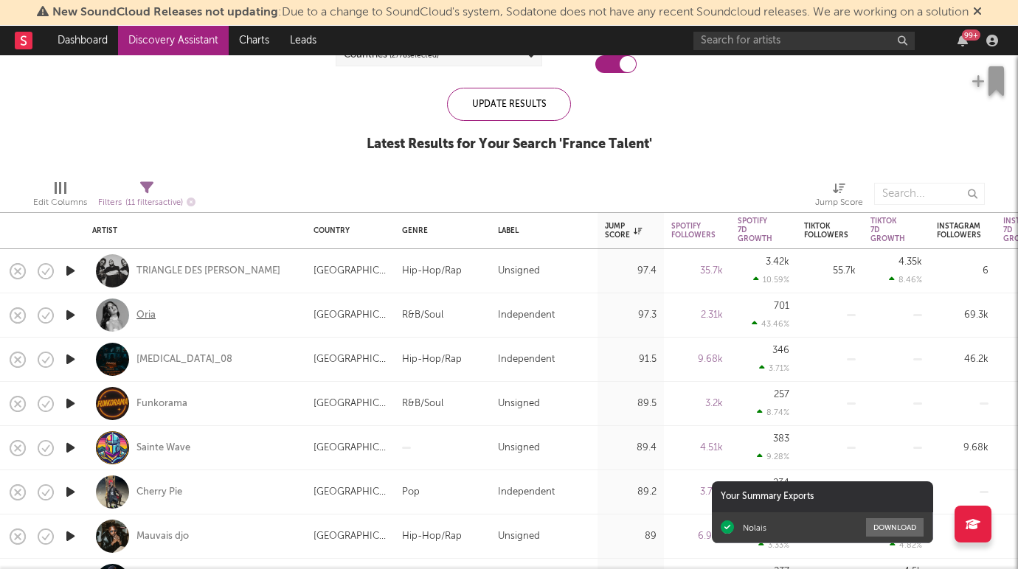
click at [139, 318] on div "Oria" at bounding box center [145, 315] width 19 height 13
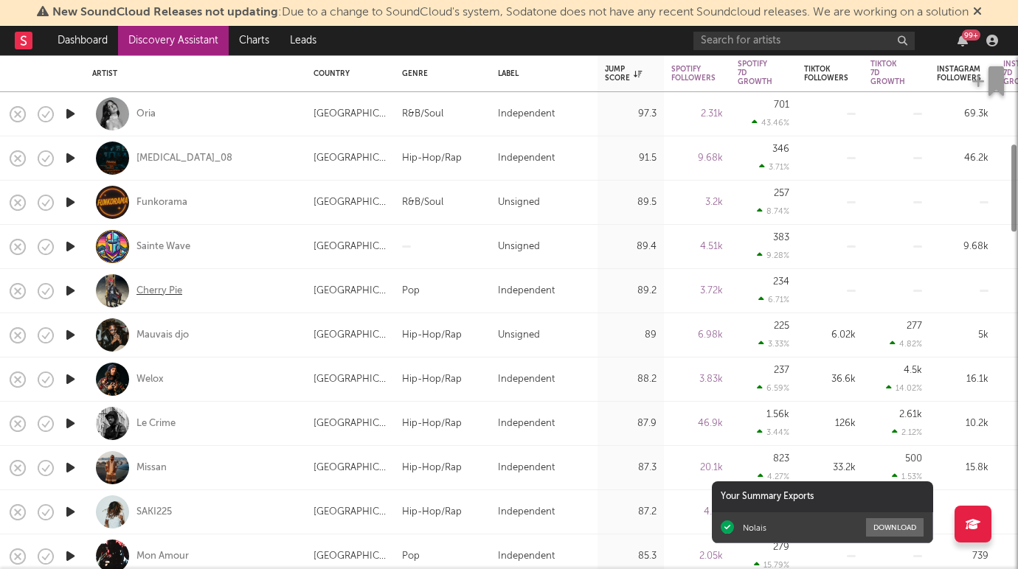
click at [163, 294] on div "Cherry Pie" at bounding box center [159, 291] width 46 height 13
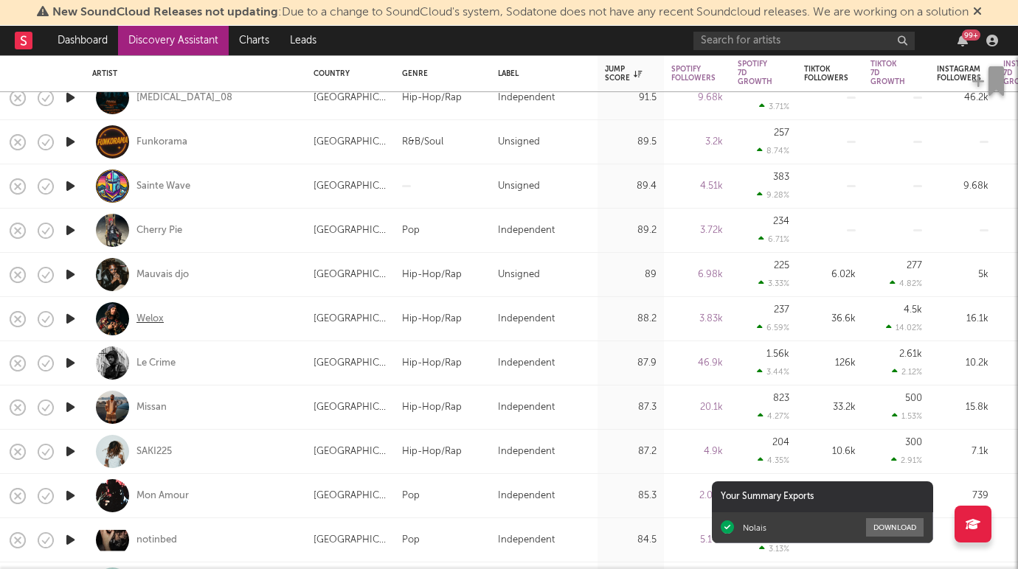
click at [159, 316] on div "Welox" at bounding box center [149, 319] width 27 height 13
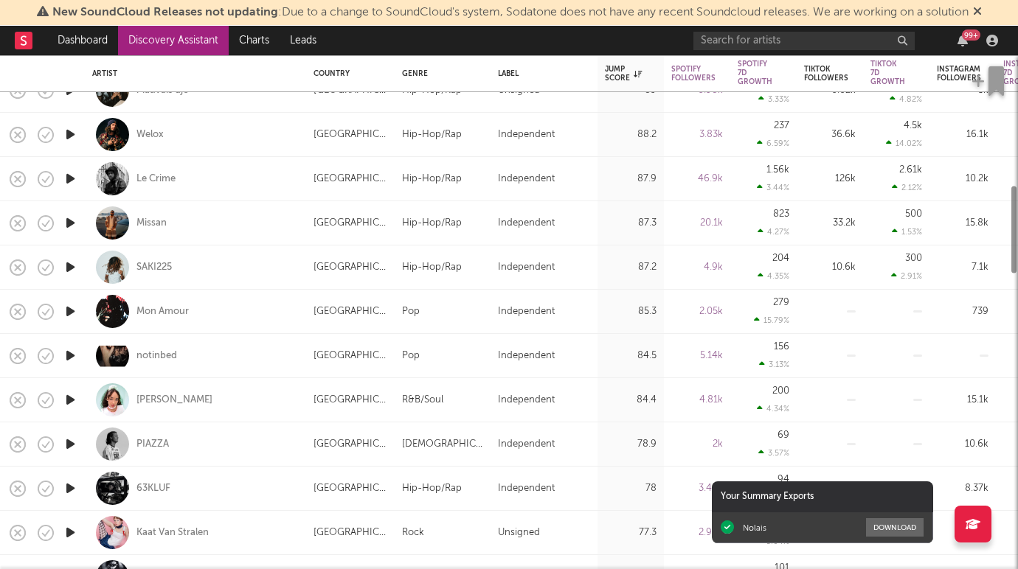
click at [164, 275] on div "SAKI225" at bounding box center [195, 268] width 207 height 44
select select "1w"
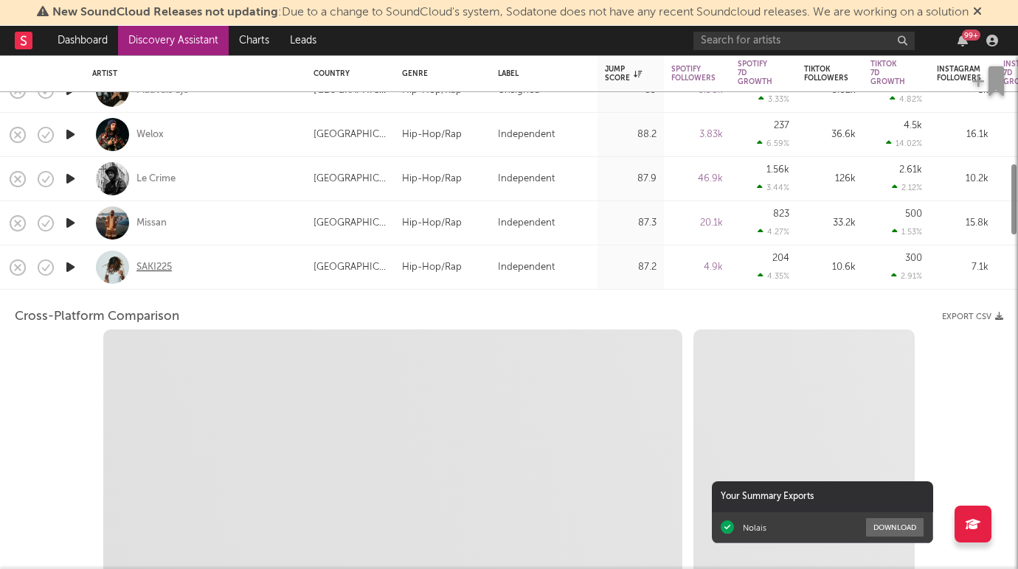
click at [164, 265] on div "SAKI225" at bounding box center [153, 267] width 35 height 13
select select "6m"
select select "1m"
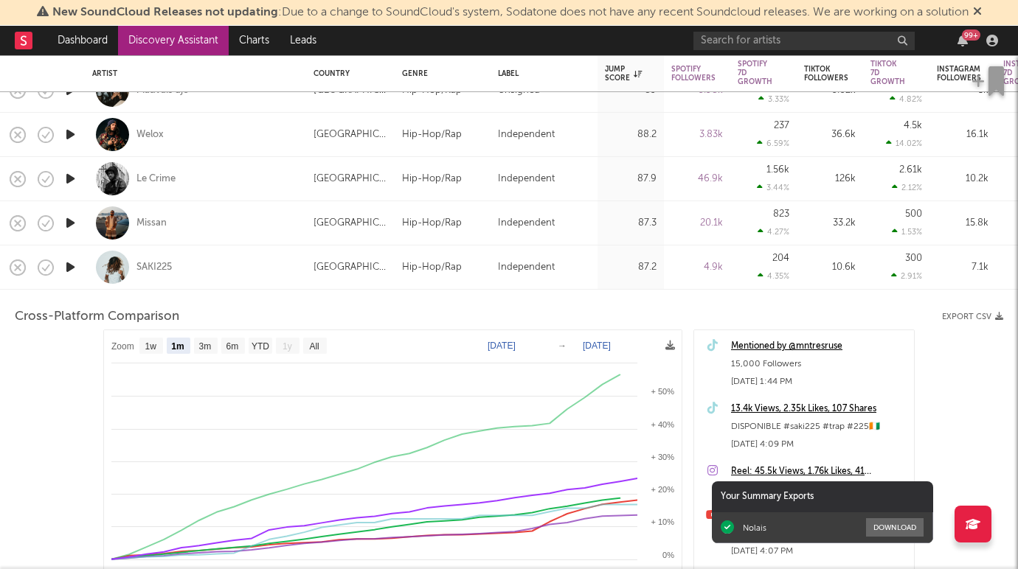
click at [232, 260] on div "SAKI225" at bounding box center [195, 268] width 207 height 44
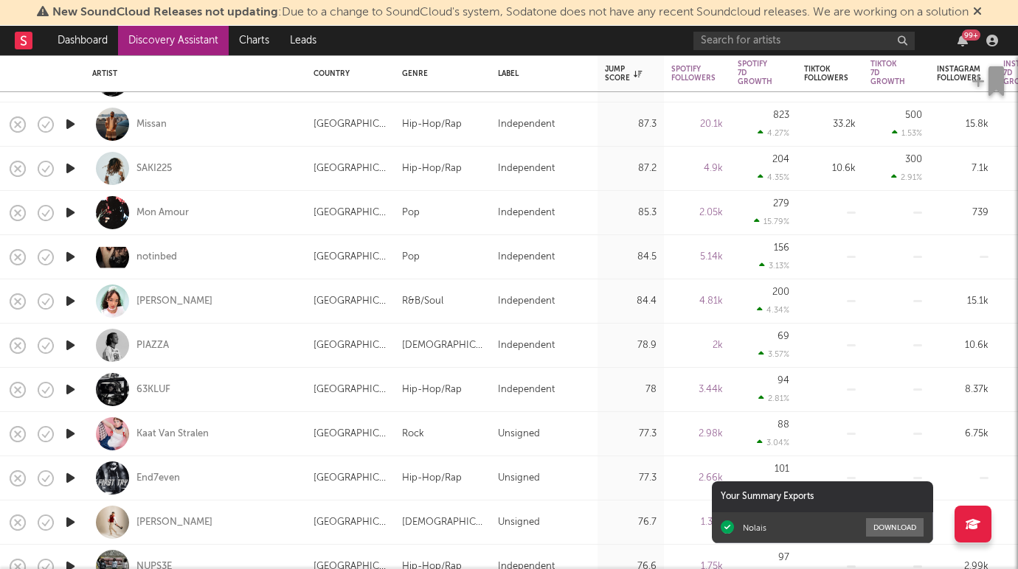
click at [167, 408] on div "63KLUF" at bounding box center [195, 390] width 207 height 44
select select "1w"
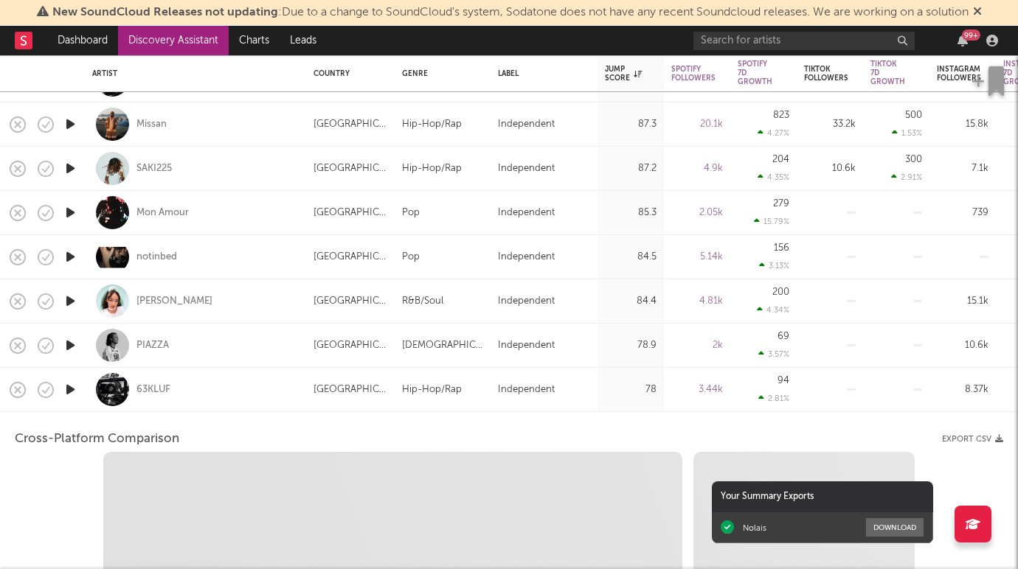
click at [217, 398] on div "63KLUF" at bounding box center [195, 390] width 207 height 44
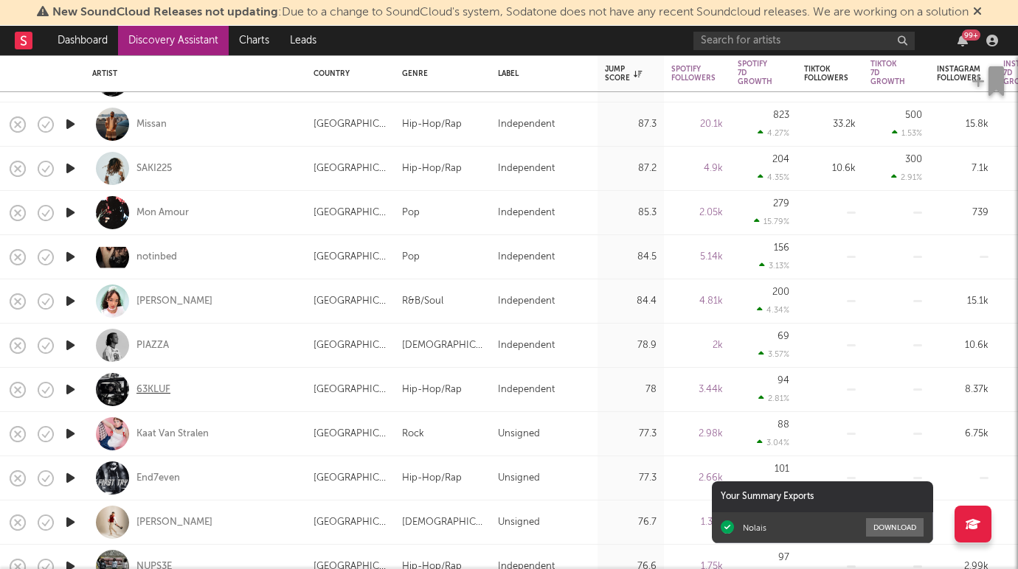
click at [148, 386] on div "63KLUF" at bounding box center [153, 390] width 34 height 13
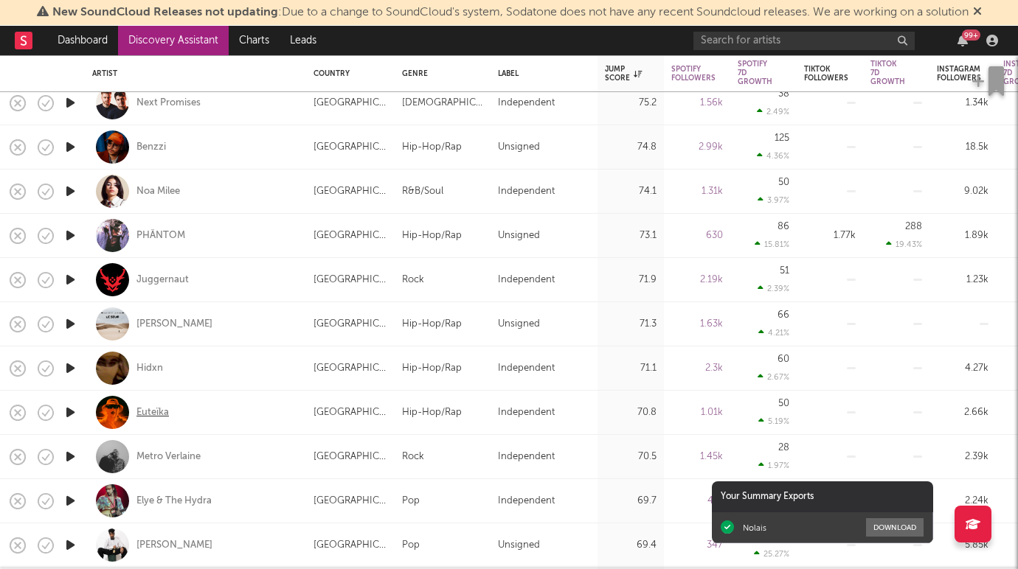
click at [158, 414] on div "Euteïka" at bounding box center [152, 412] width 32 height 13
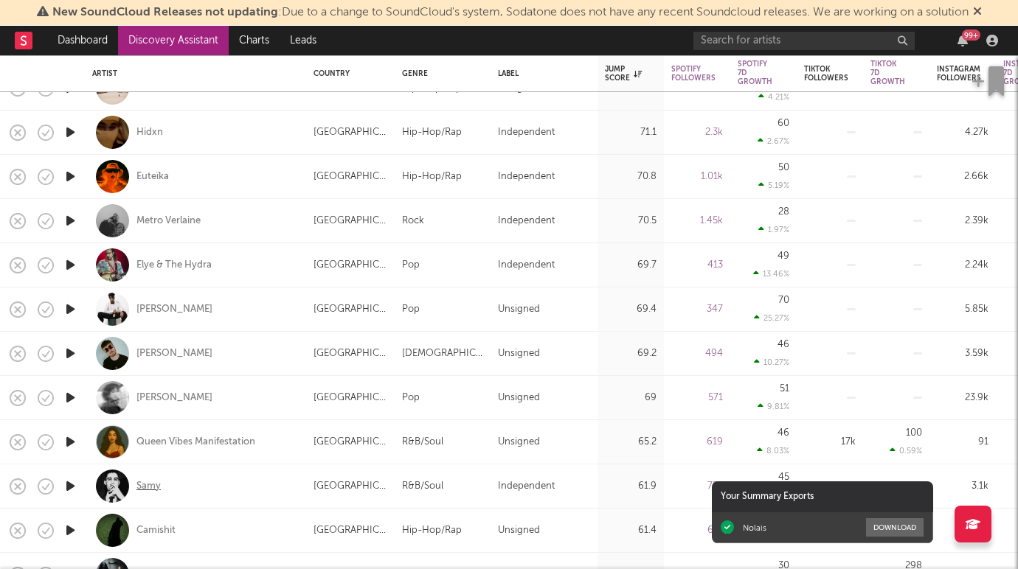
click at [154, 487] on div "Samy" at bounding box center [148, 486] width 24 height 13
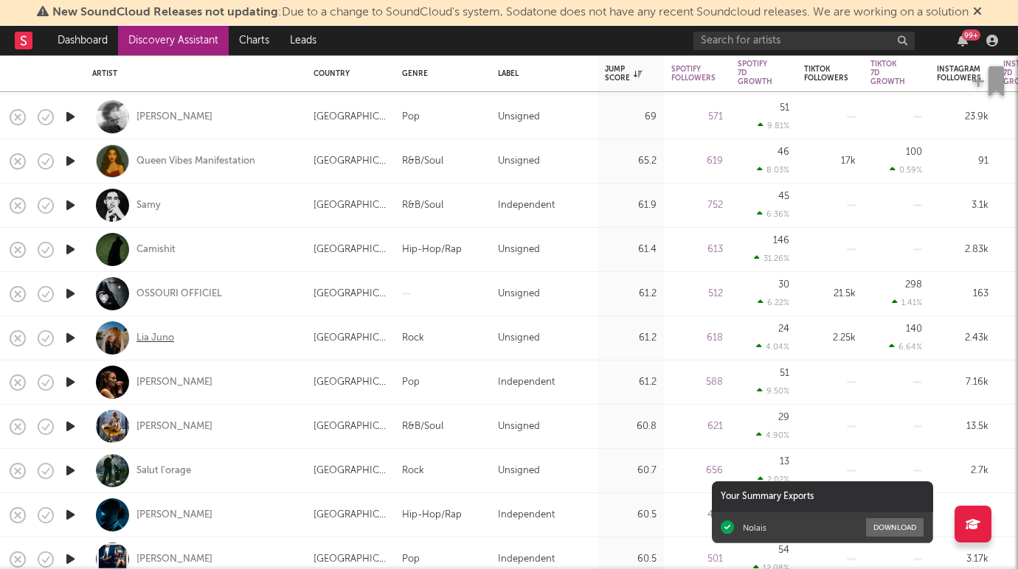
click at [156, 336] on div "Lia Juno" at bounding box center [155, 338] width 38 height 13
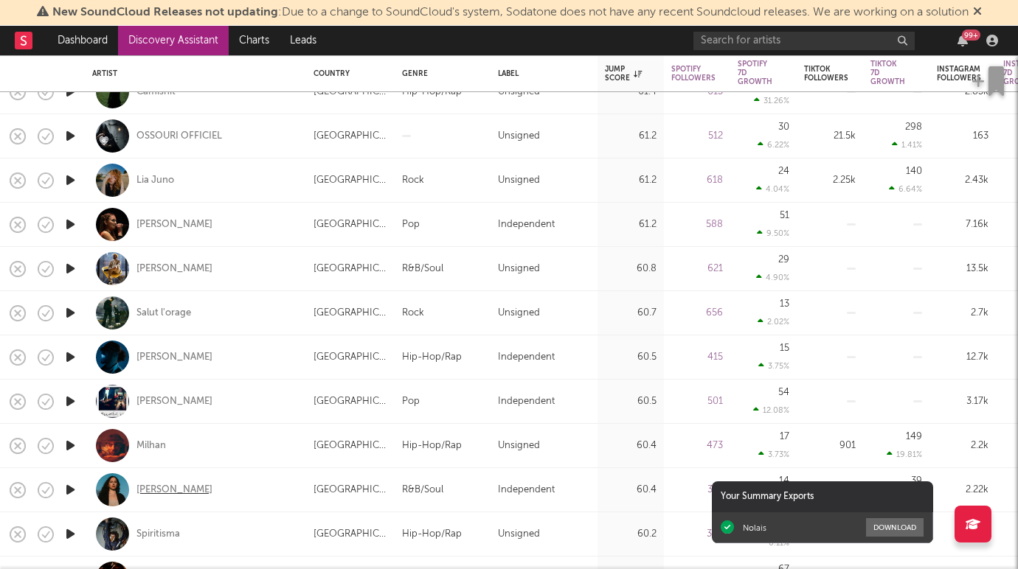
click at [152, 490] on div "LOUISE" at bounding box center [174, 490] width 76 height 13
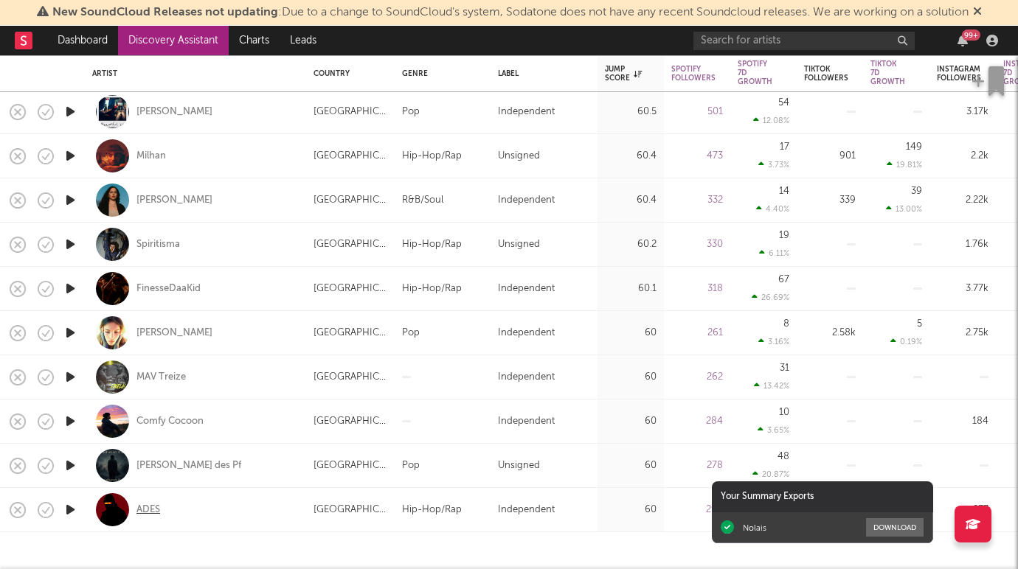
click at [146, 509] on div "ADES" at bounding box center [148, 510] width 24 height 13
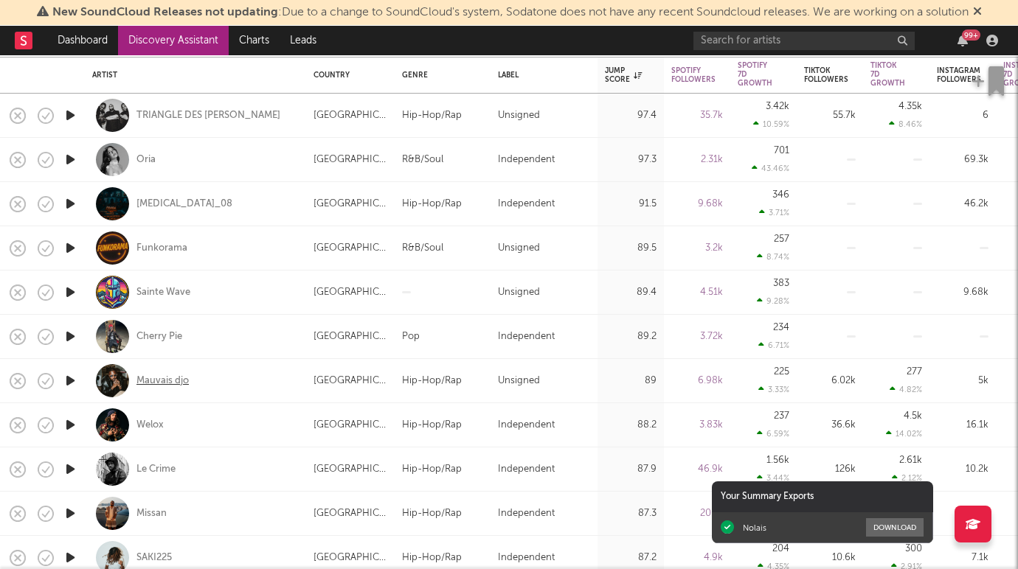
click at [173, 382] on div "Mauvais djo" at bounding box center [162, 381] width 52 height 13
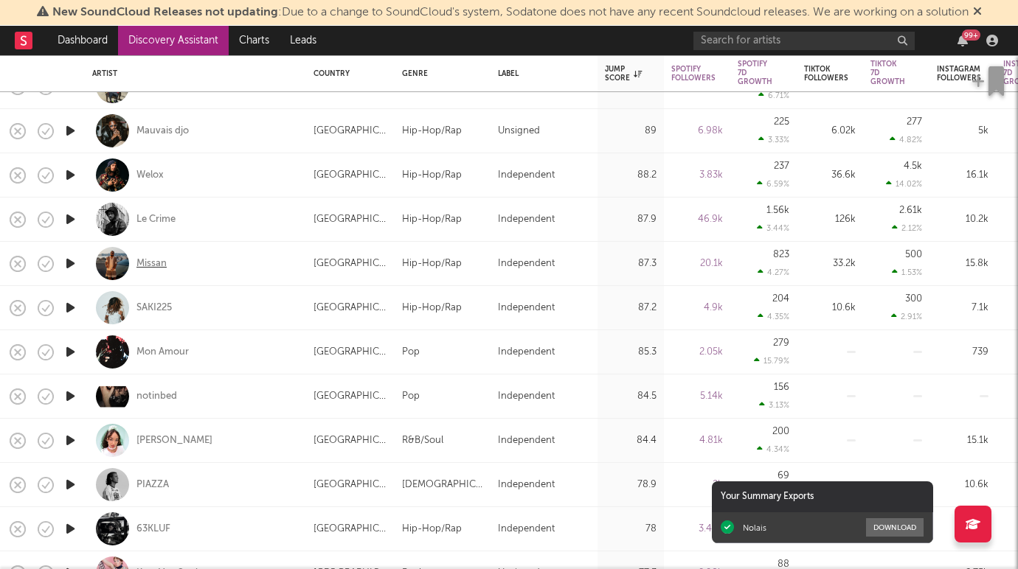
click at [163, 263] on div "Missan" at bounding box center [151, 263] width 30 height 13
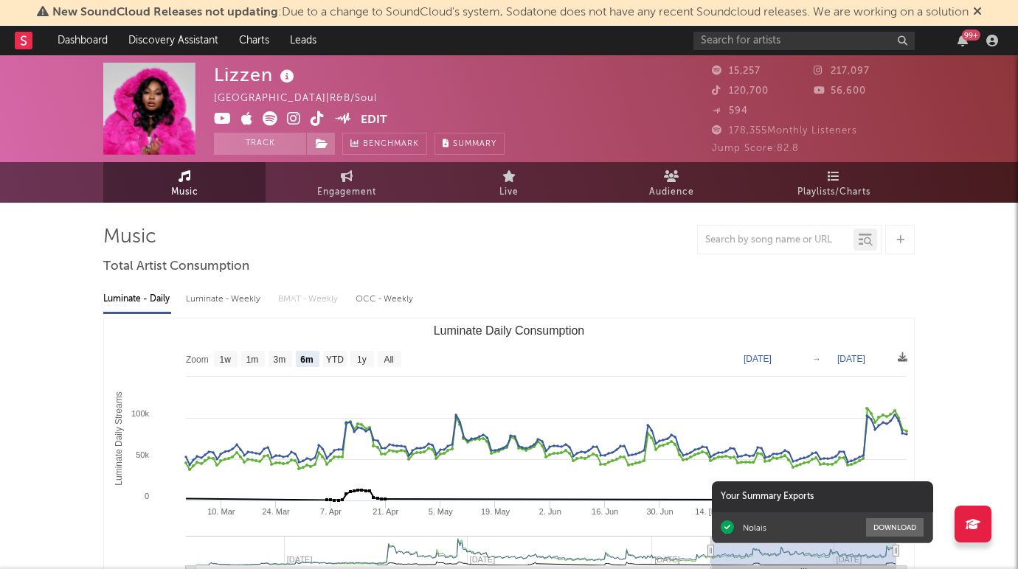
select select "6m"
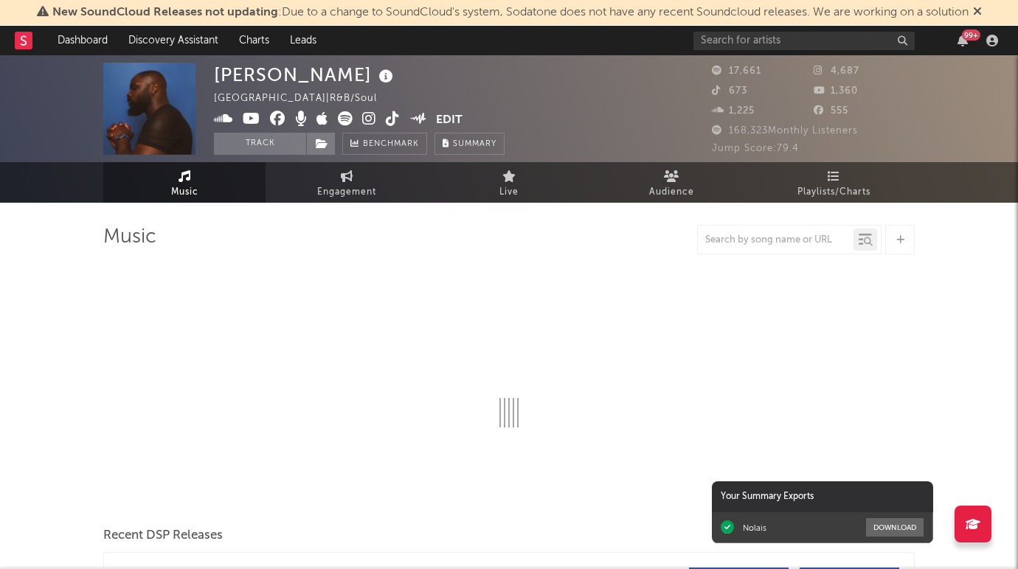
select select "6m"
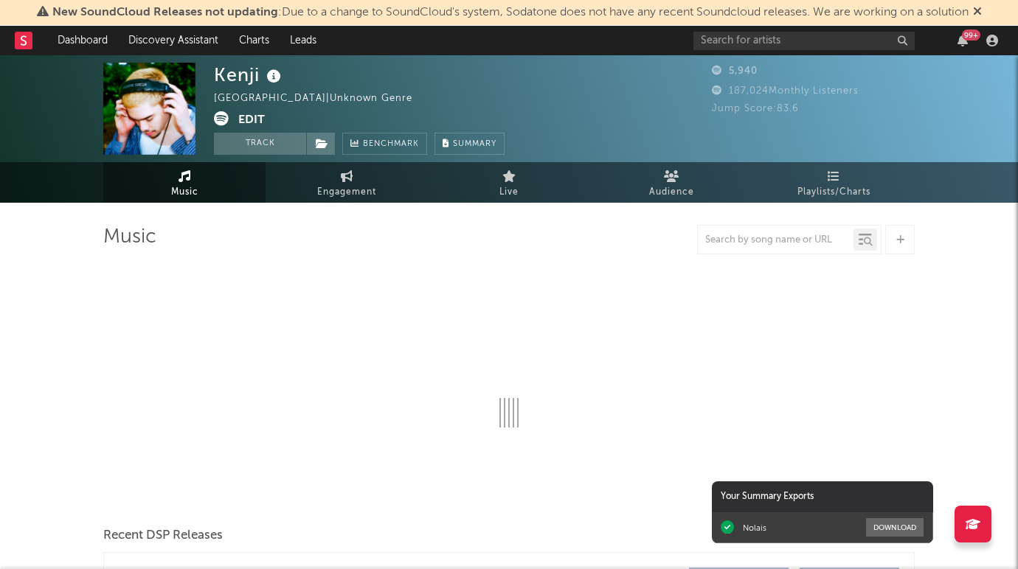
select select "6m"
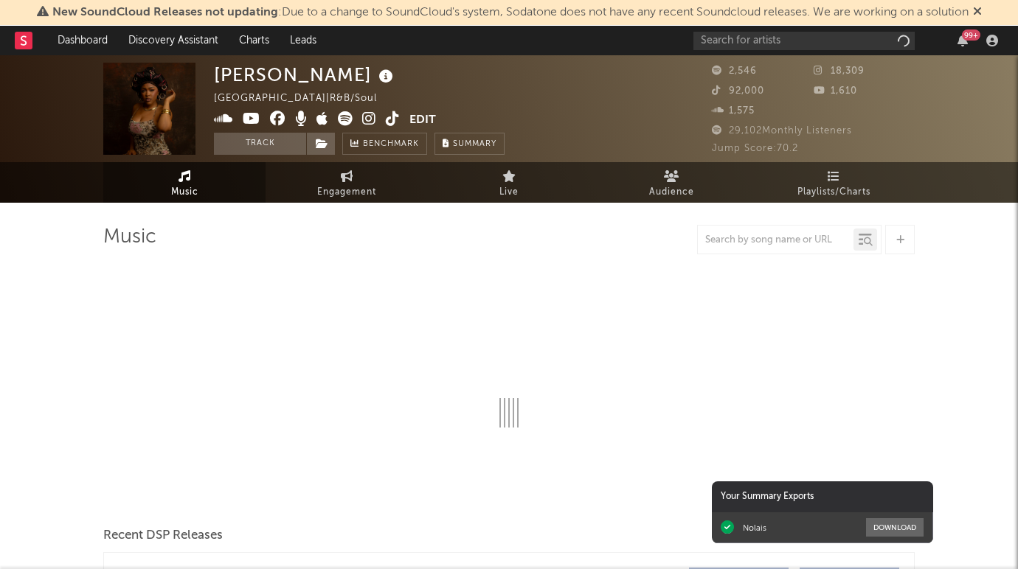
select select "1w"
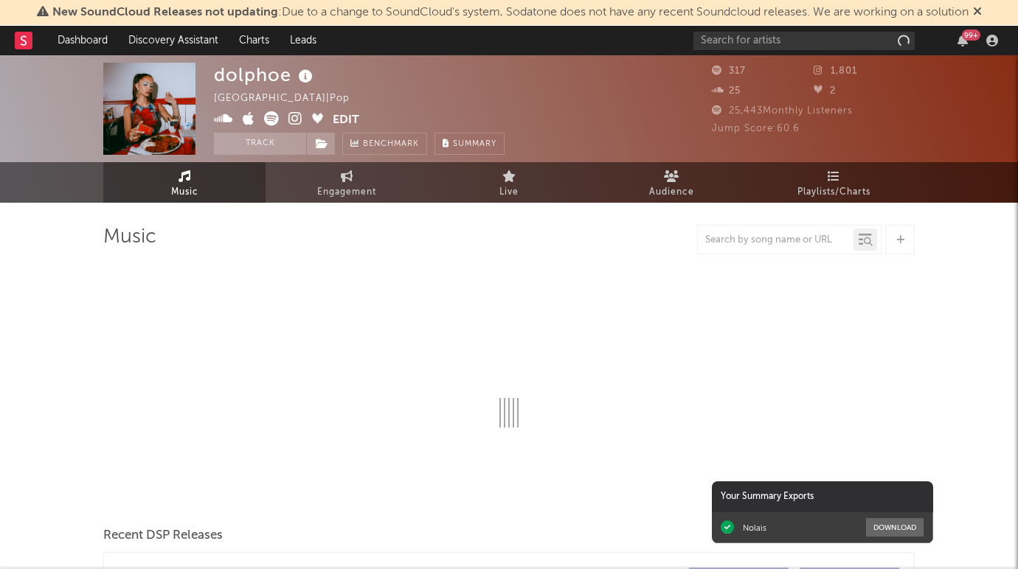
select select "1w"
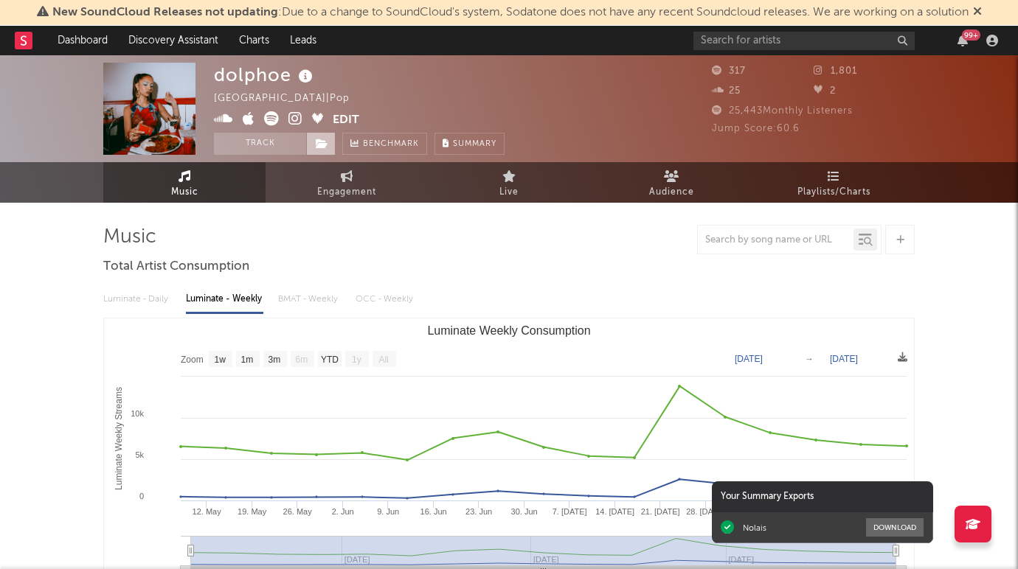
click at [325, 148] on icon at bounding box center [322, 144] width 13 height 10
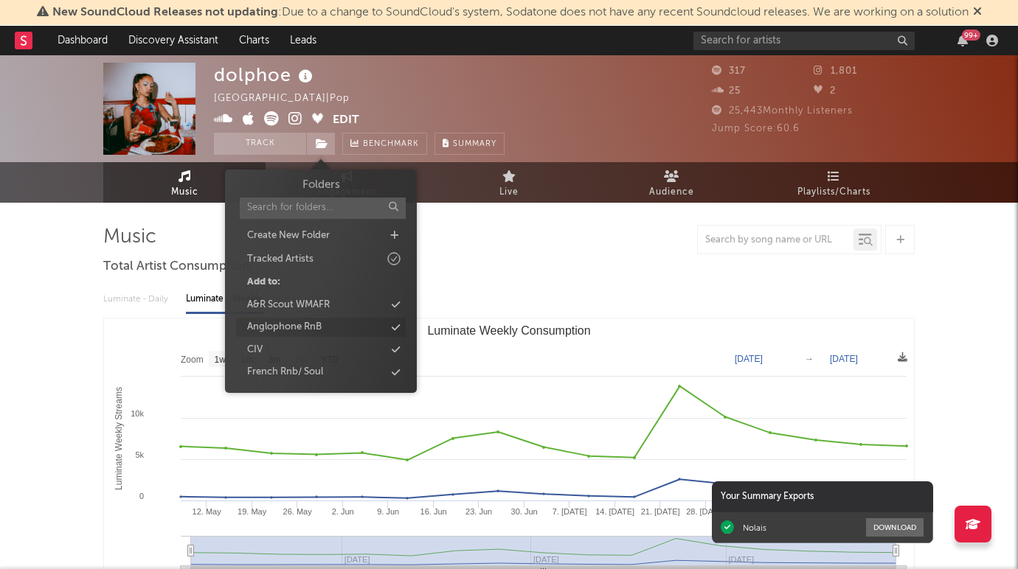
click at [327, 322] on div "Anglophone RnB" at bounding box center [321, 327] width 170 height 19
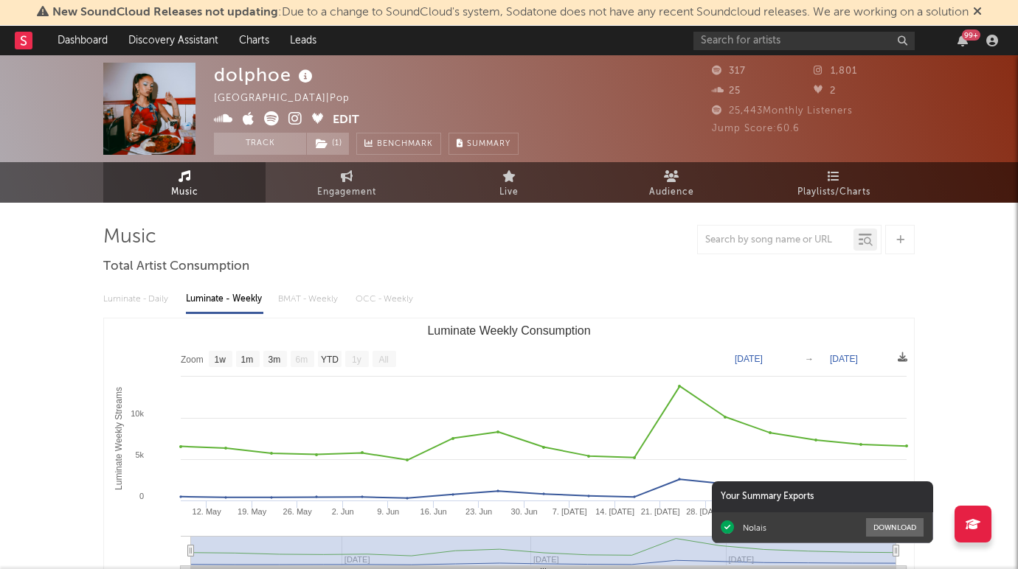
click at [484, 231] on div at bounding box center [508, 240] width 811 height 30
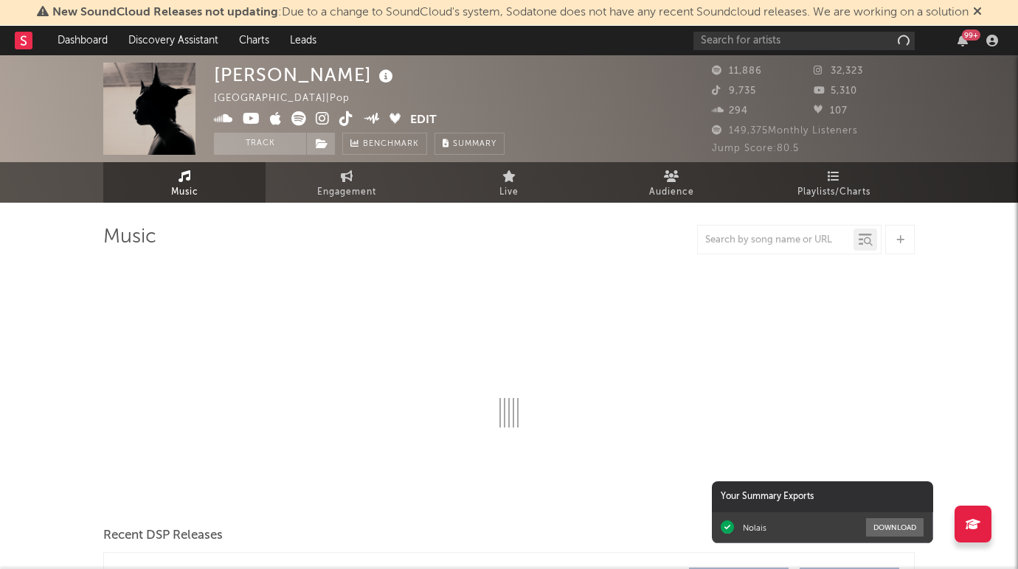
select select "6m"
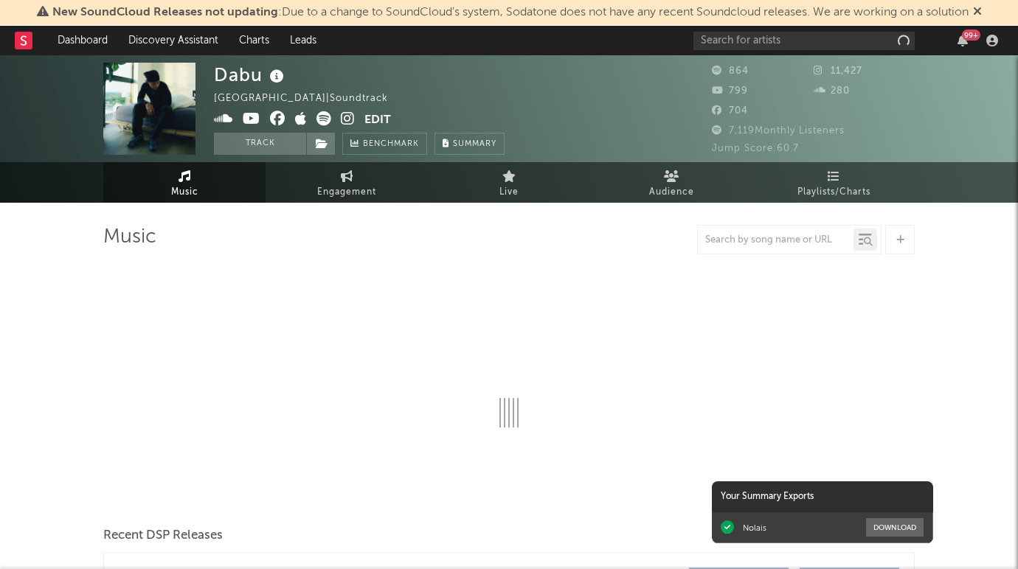
select select "1w"
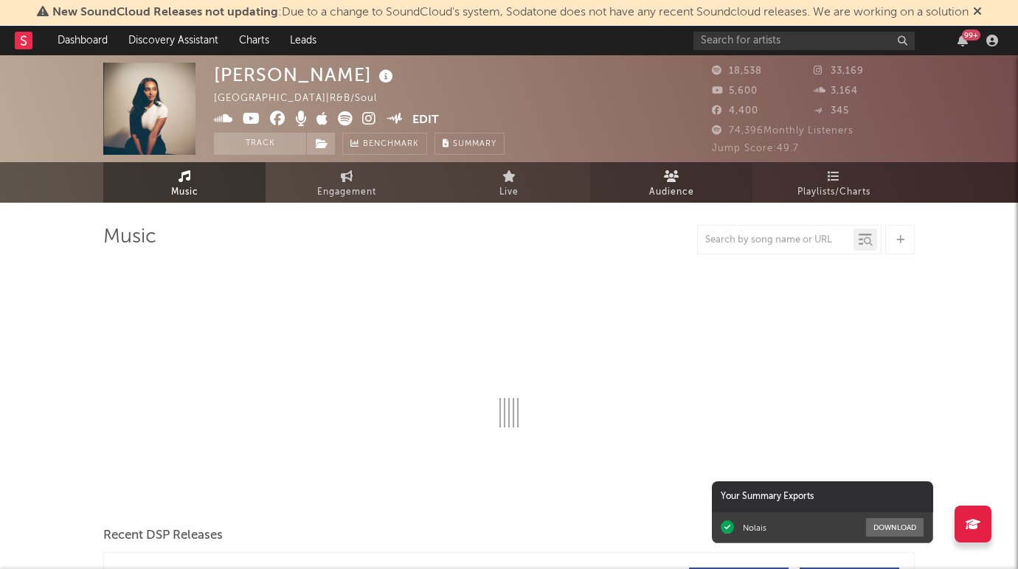
select select "6m"
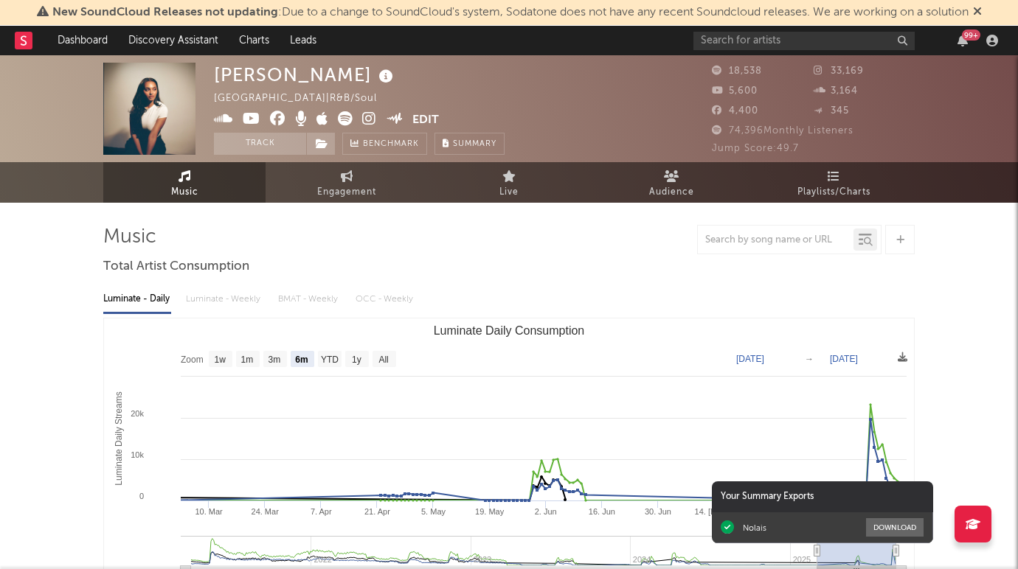
click at [370, 119] on icon at bounding box center [369, 118] width 14 height 15
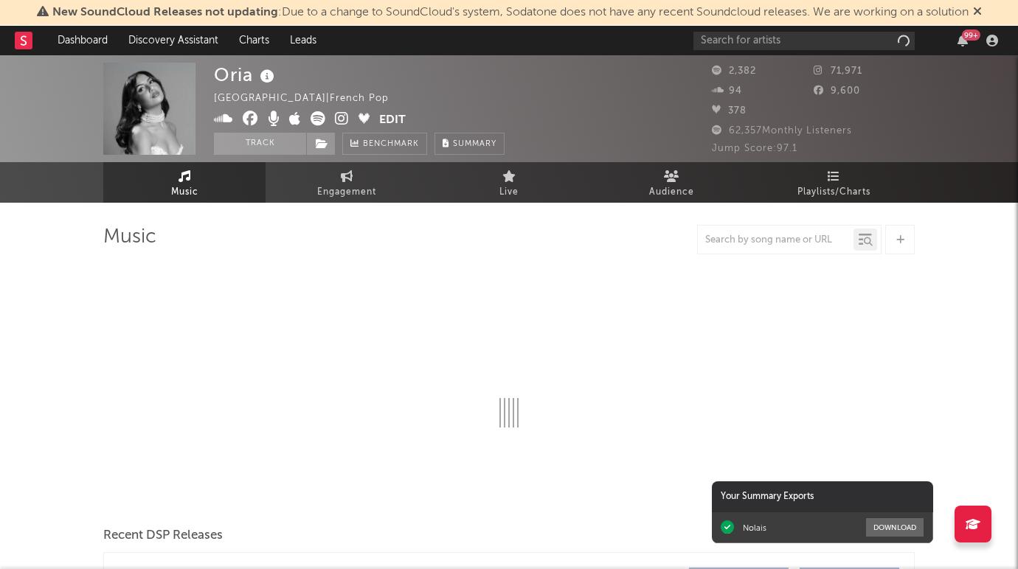
select select "1w"
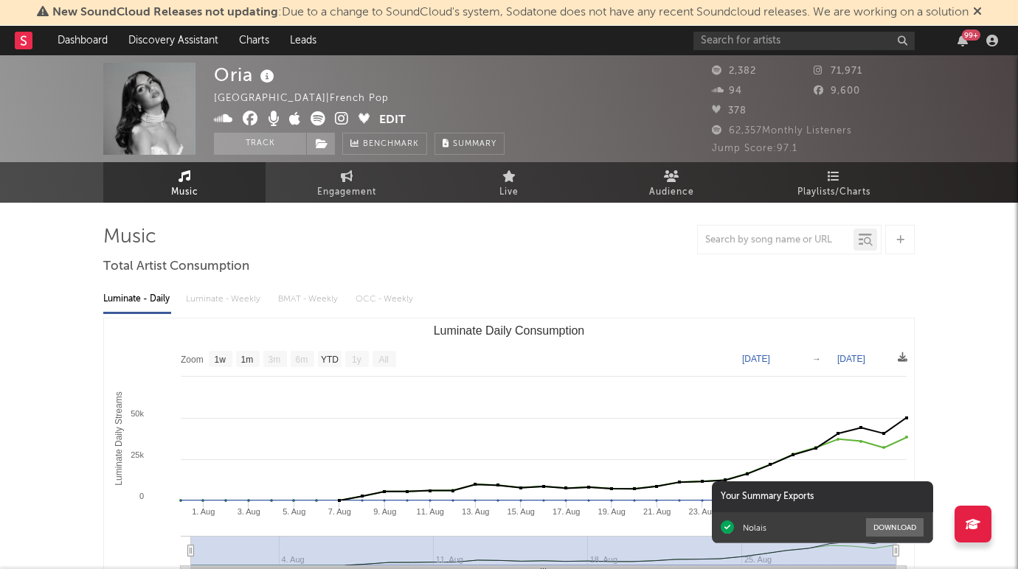
click at [341, 113] on icon at bounding box center [342, 118] width 14 height 15
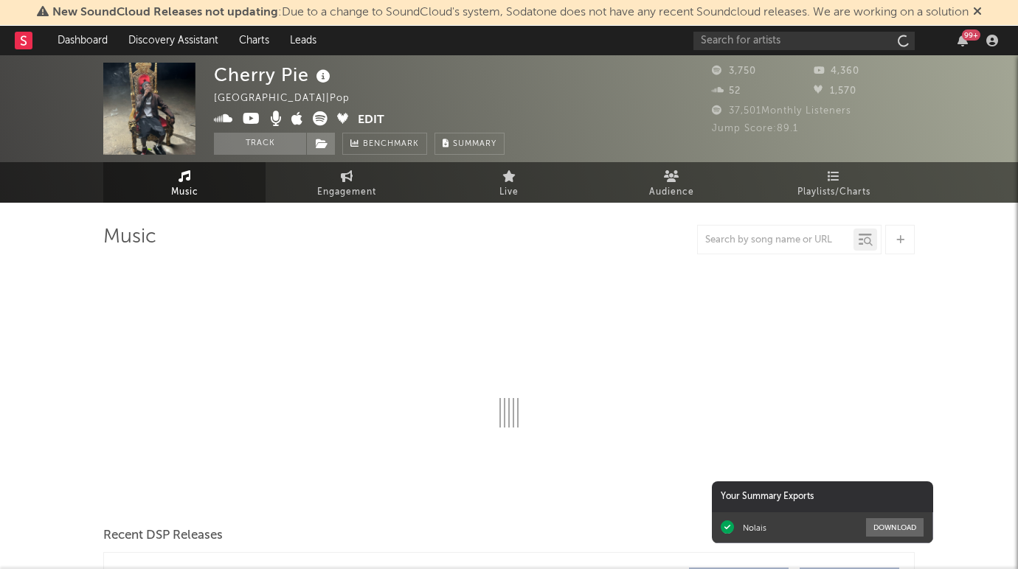
select select "1w"
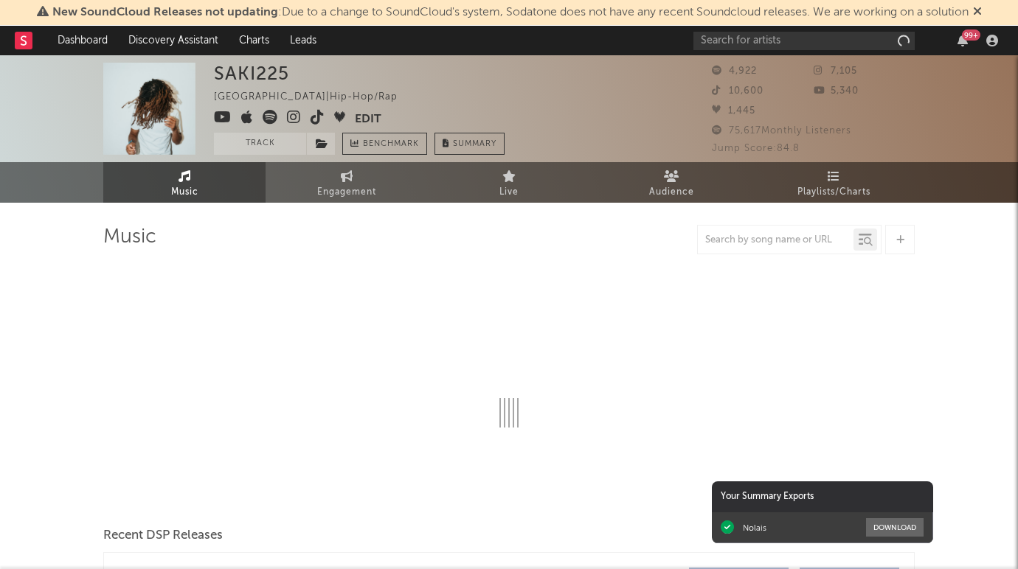
select select "6m"
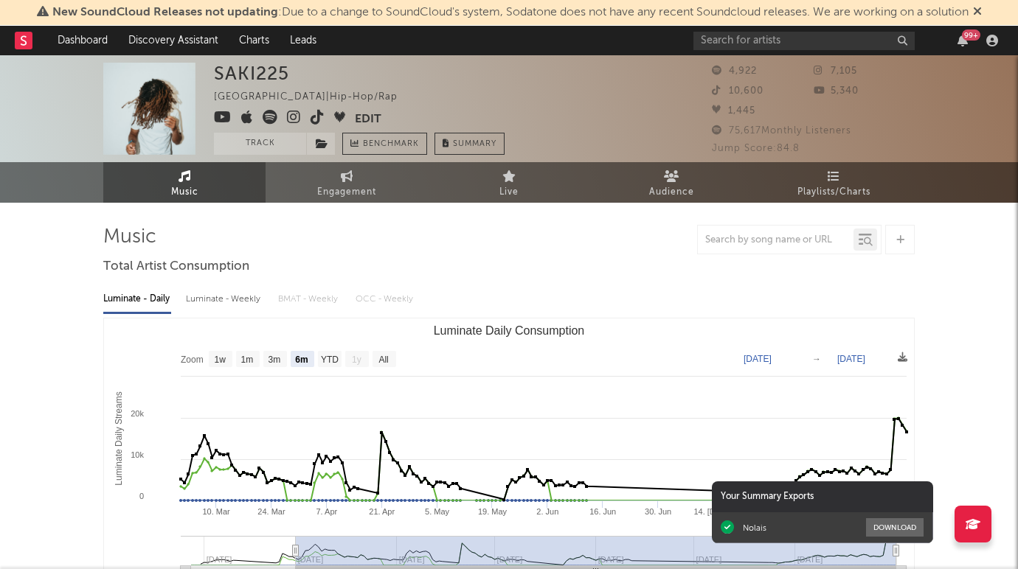
click at [299, 114] on icon at bounding box center [294, 117] width 14 height 15
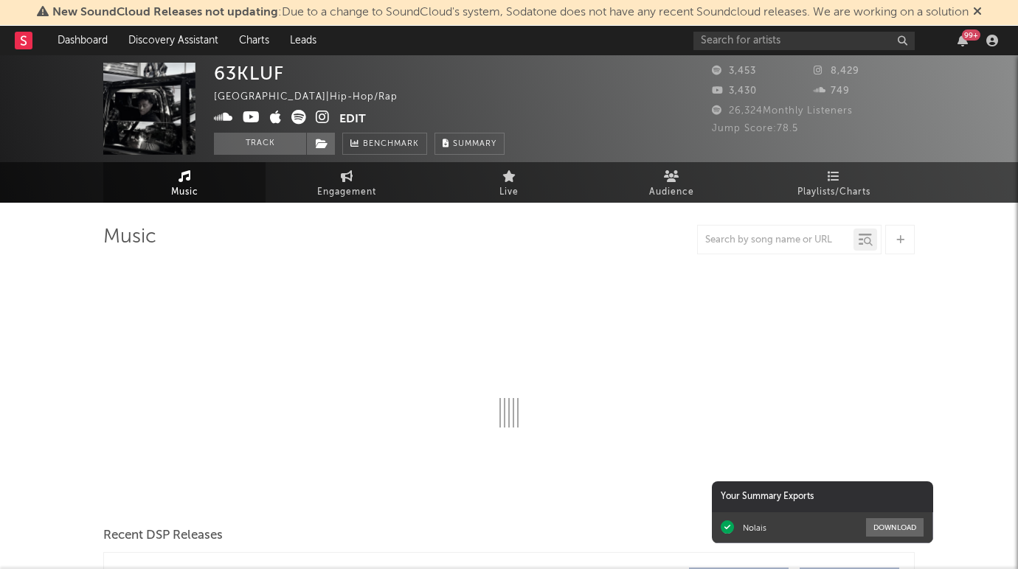
select select "1w"
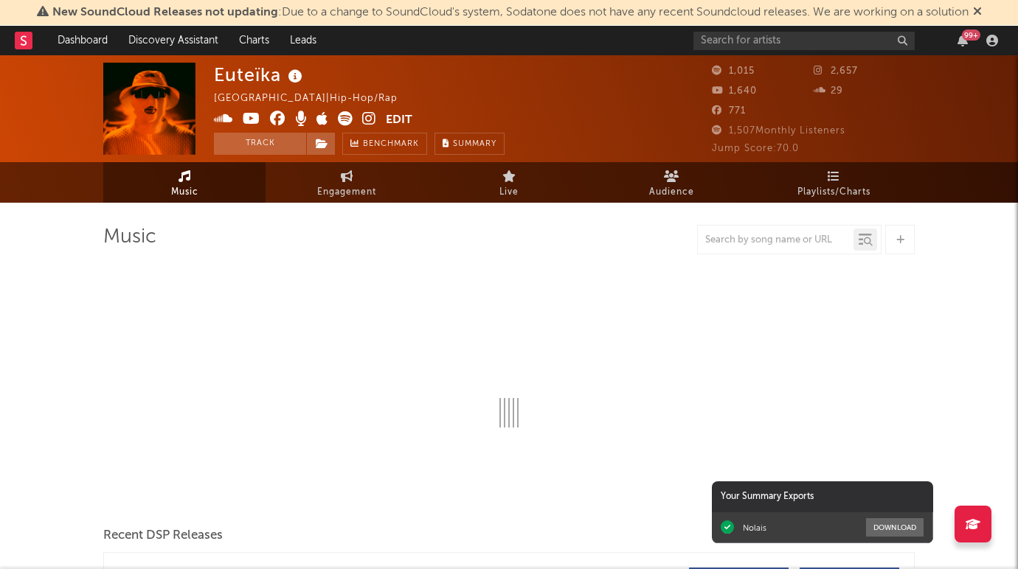
select select "1w"
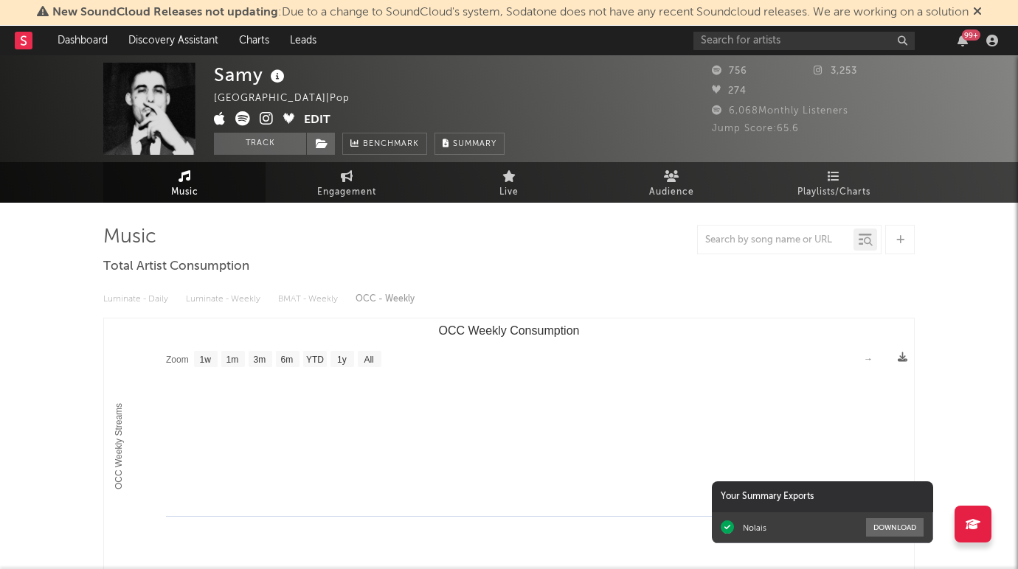
select select "1w"
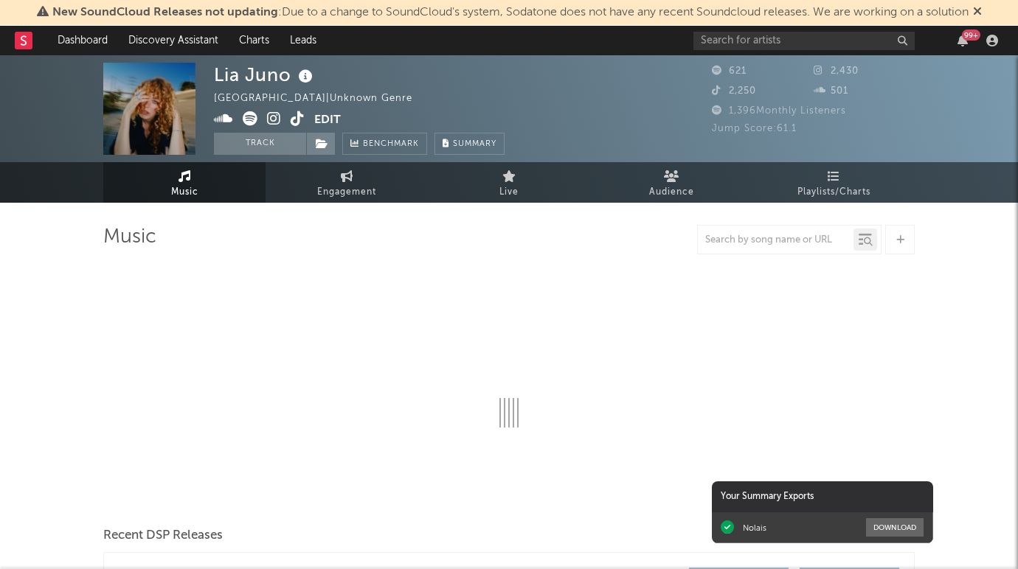
select select "1w"
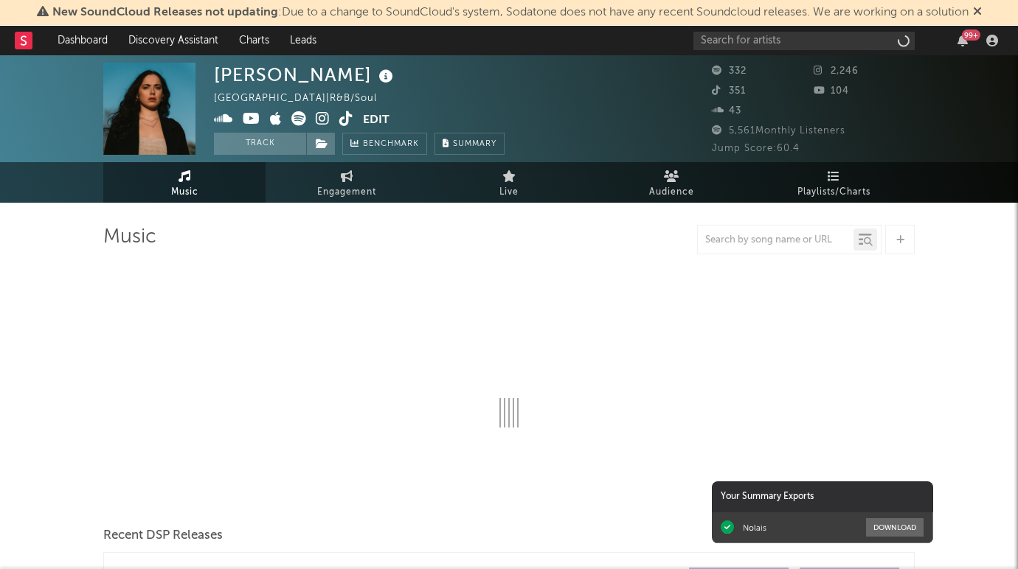
select select "1w"
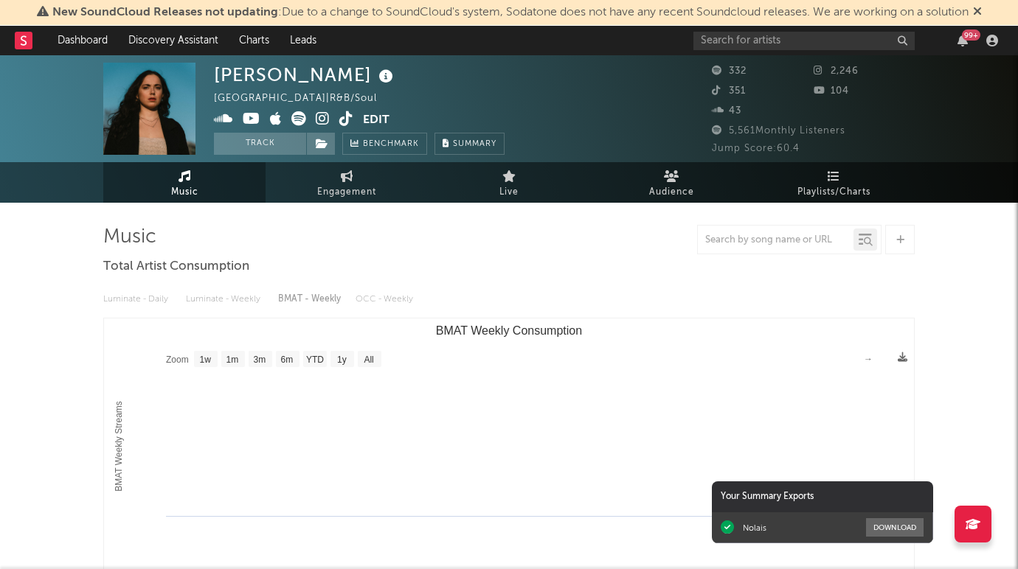
click at [322, 117] on icon at bounding box center [323, 118] width 14 height 15
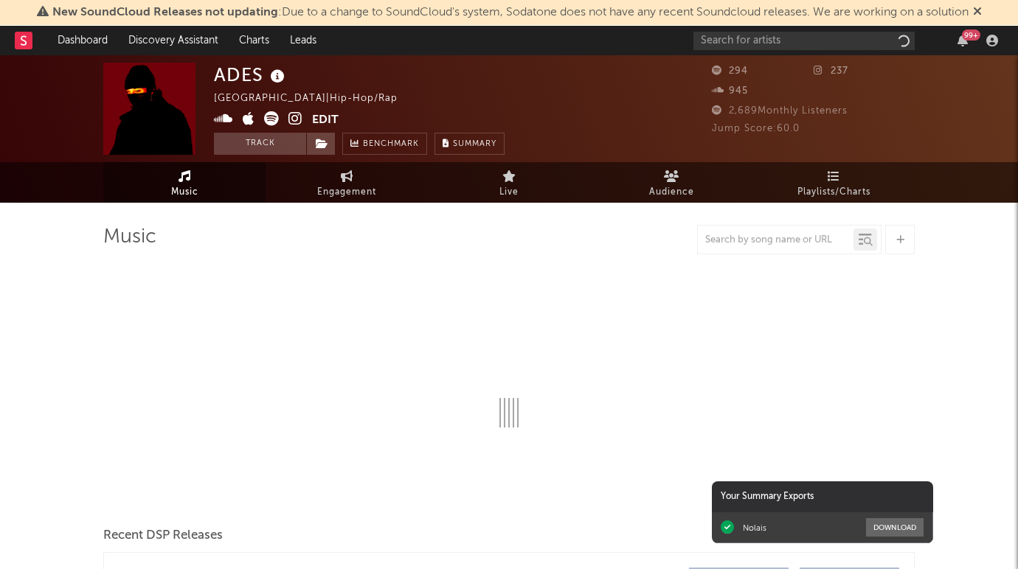
select select "1w"
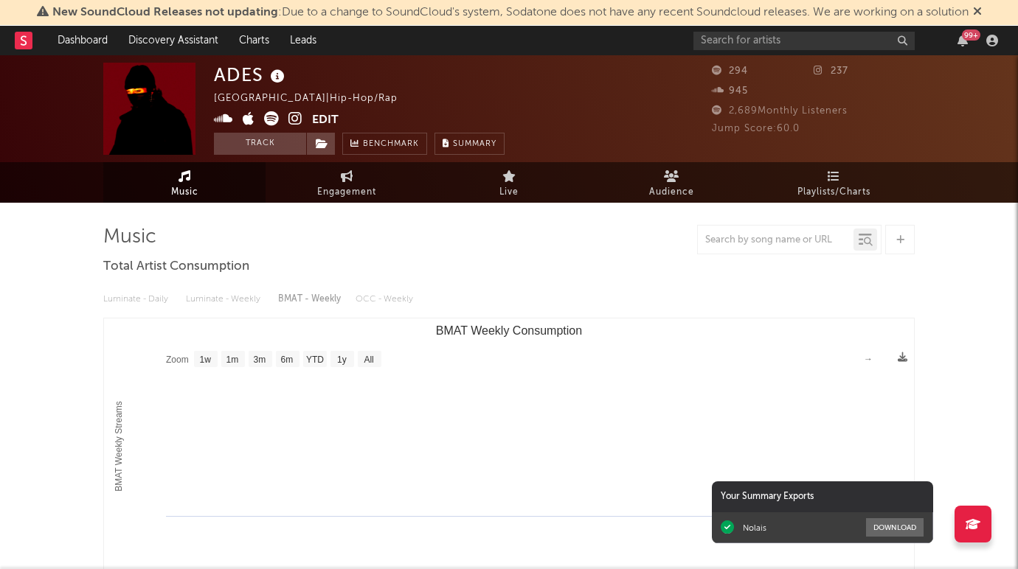
click at [294, 120] on icon at bounding box center [295, 118] width 14 height 15
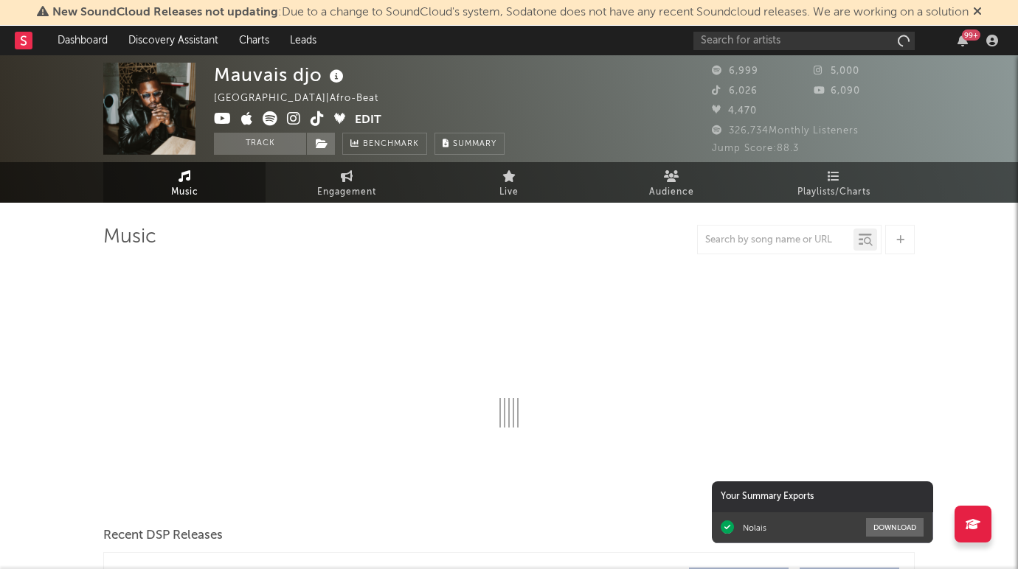
select select "6m"
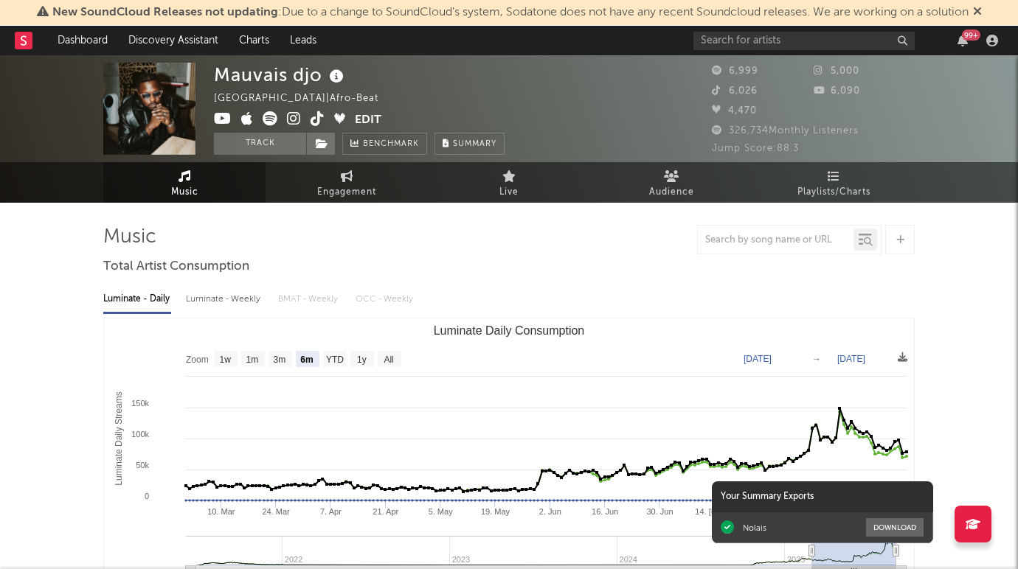
click at [297, 122] on icon at bounding box center [294, 118] width 14 height 15
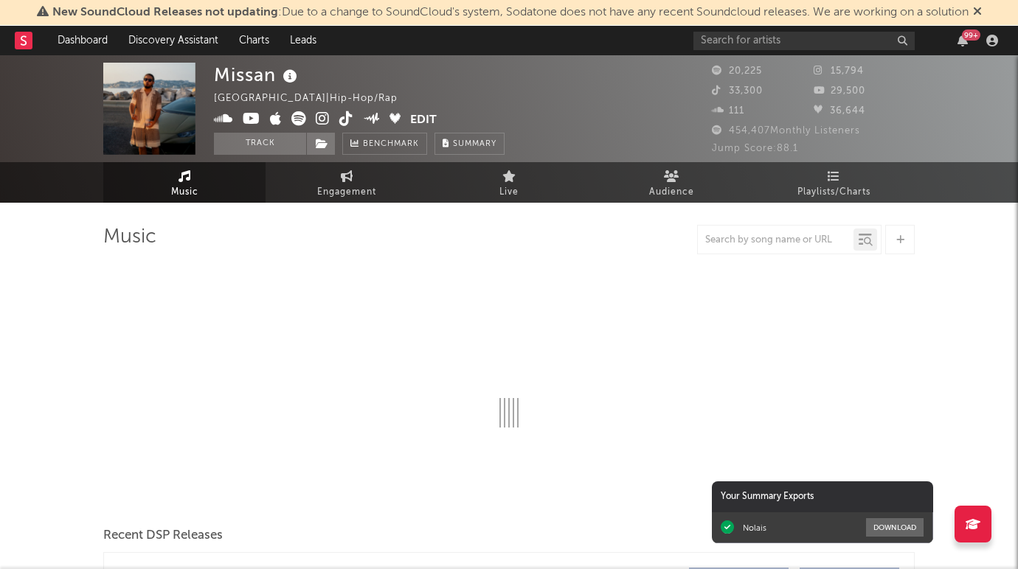
select select "6m"
